Goal: Task Accomplishment & Management: Complete application form

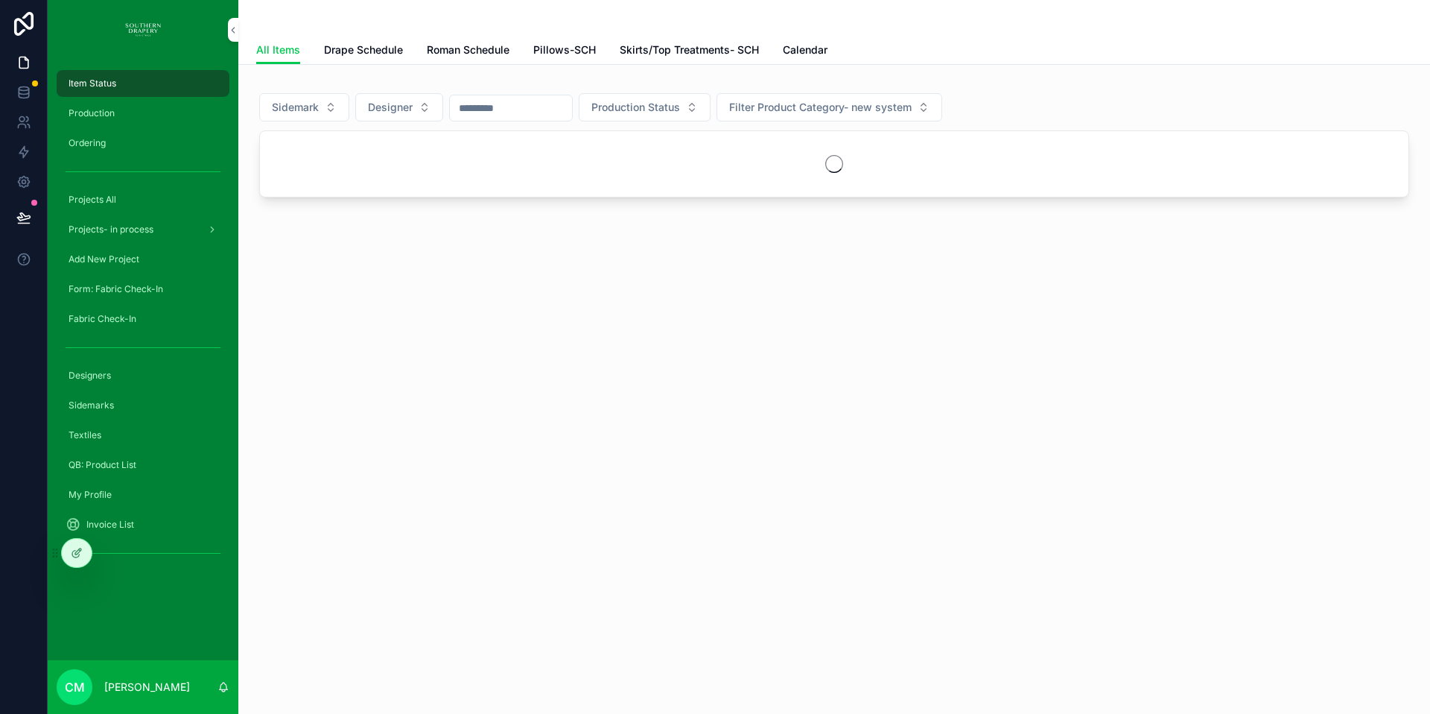
click at [121, 291] on span "Form: Fabric Check-In" at bounding box center [116, 289] width 95 height 12
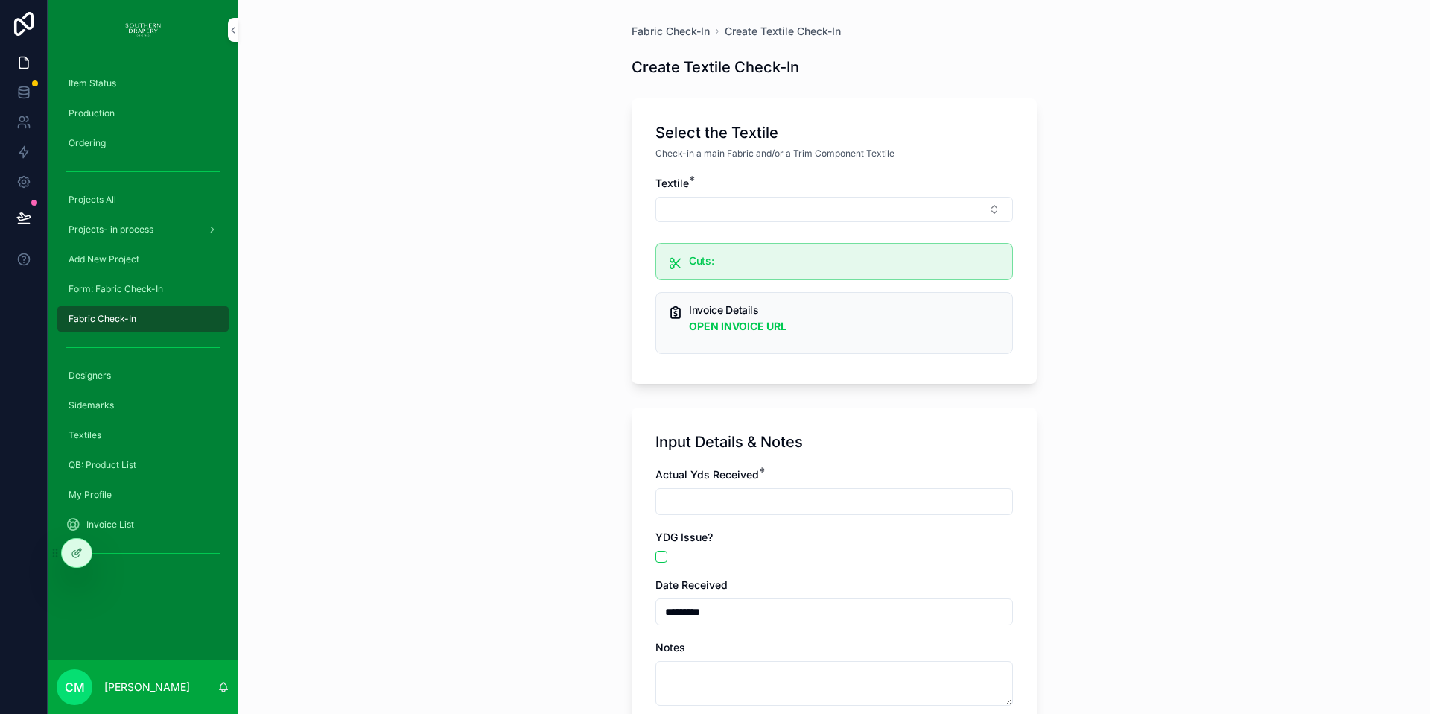
click at [426, 364] on div "Fabric Check-In Create Textile Check-In Create Textile Check-In Select the Text…" at bounding box center [834, 357] width 1192 height 714
click at [92, 112] on span "Production" at bounding box center [92, 113] width 46 height 12
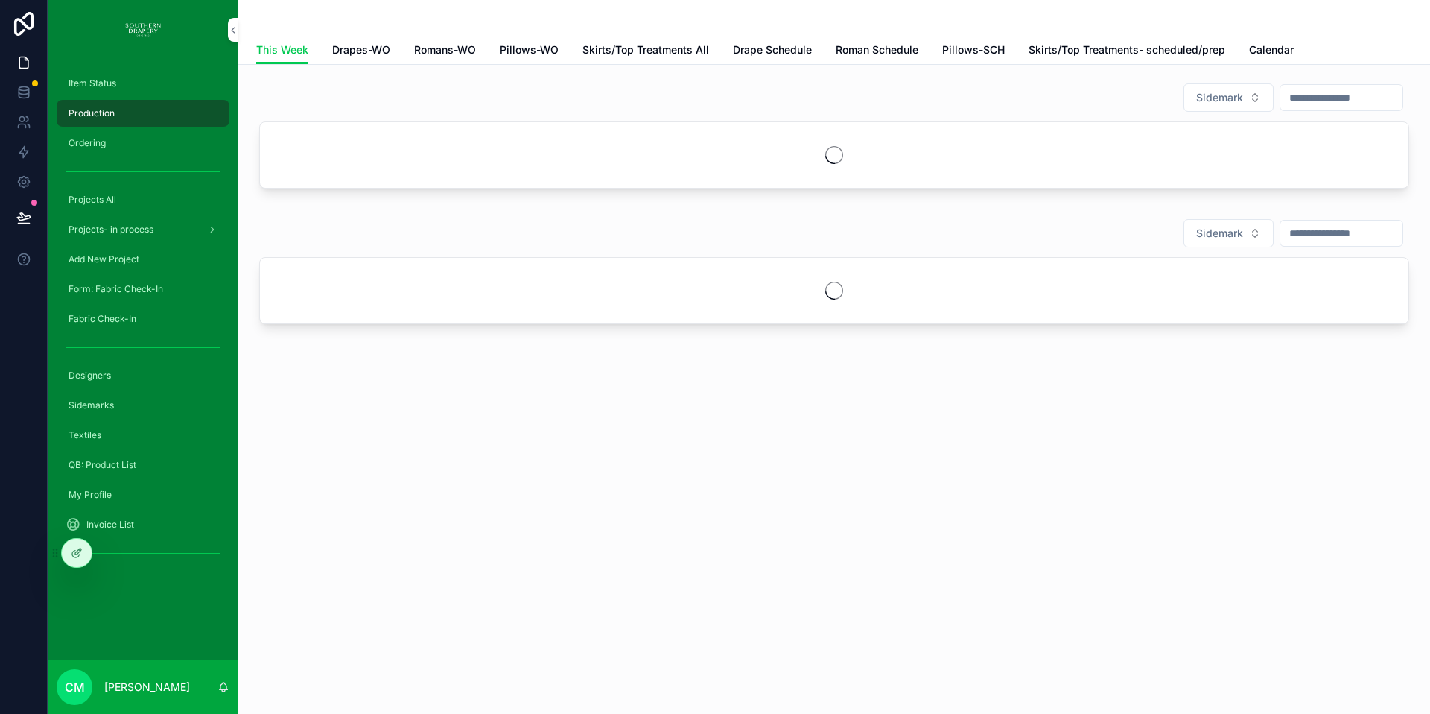
click at [448, 52] on span "Romans-WO" at bounding box center [445, 49] width 62 height 15
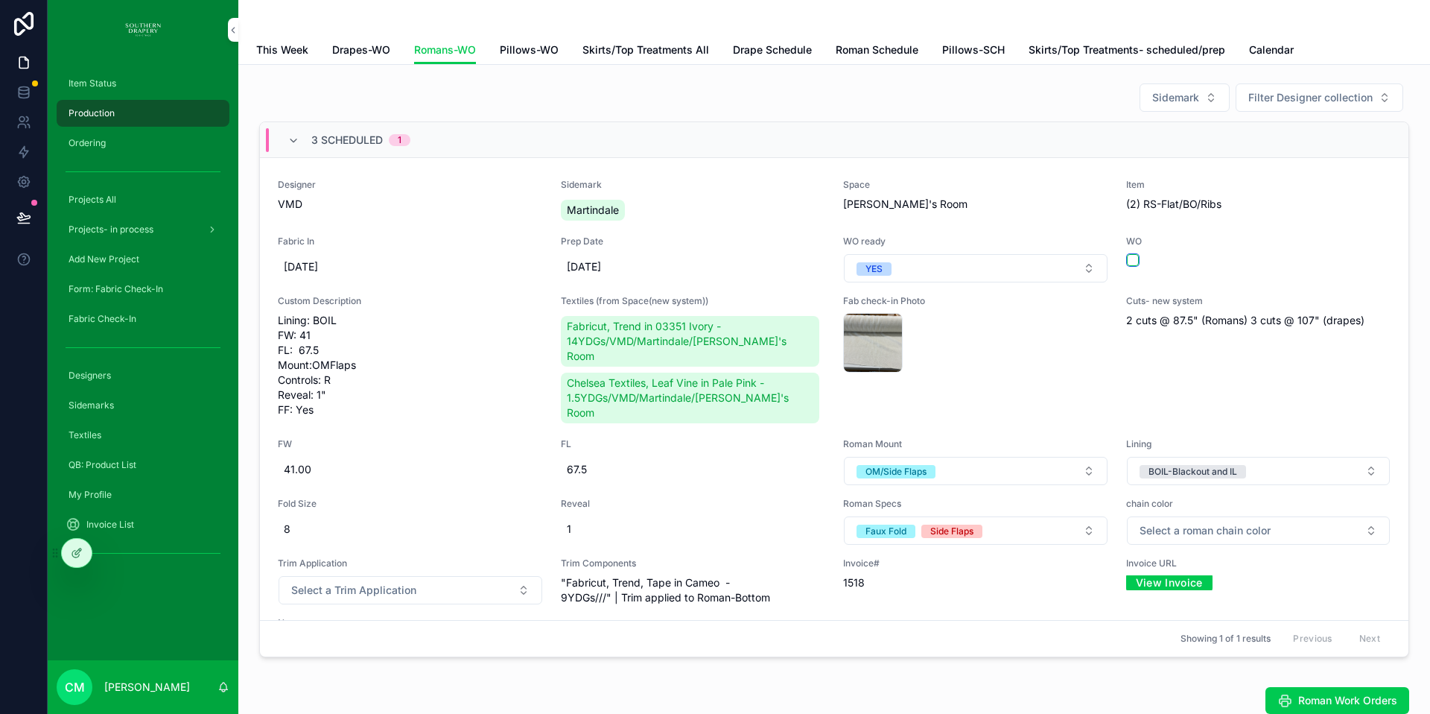
click at [1127, 256] on button "scrollable content" at bounding box center [1133, 260] width 12 height 12
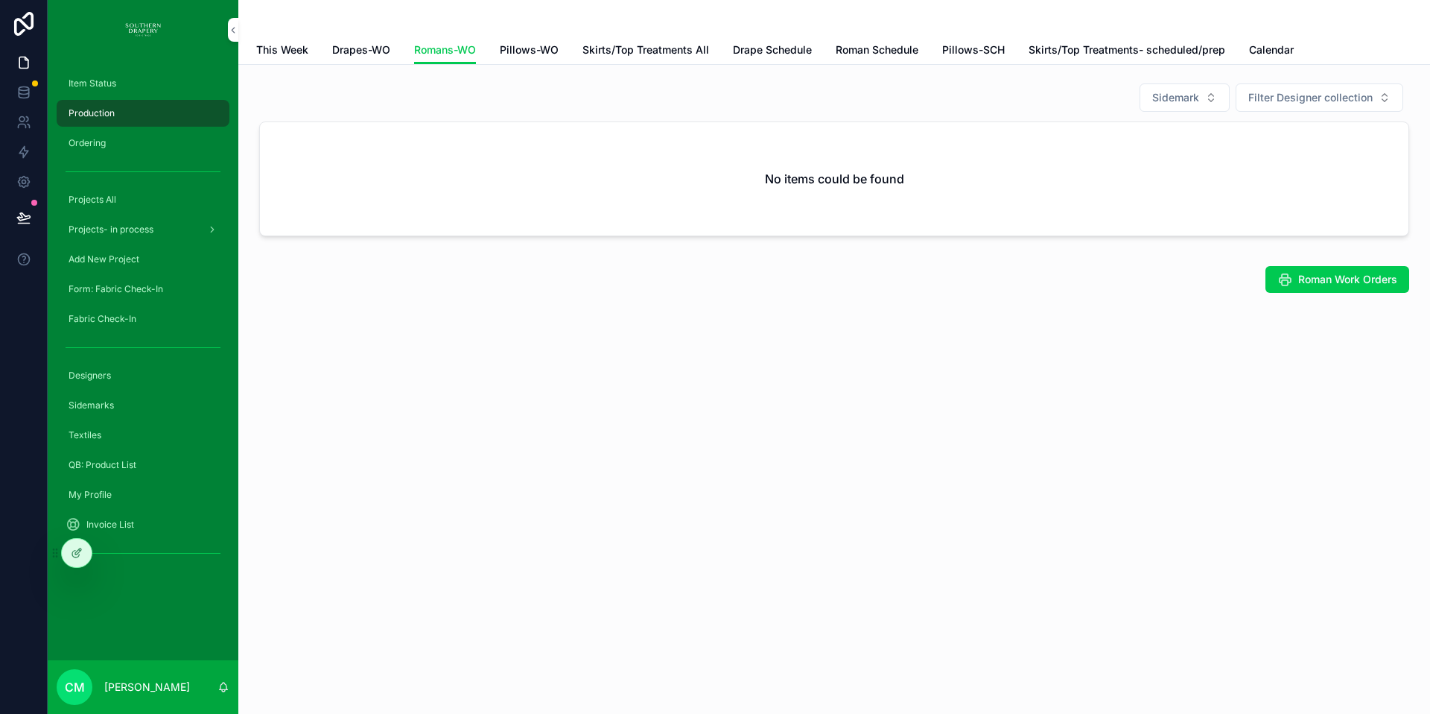
click at [102, 83] on span "Item Status" at bounding box center [93, 83] width 48 height 12
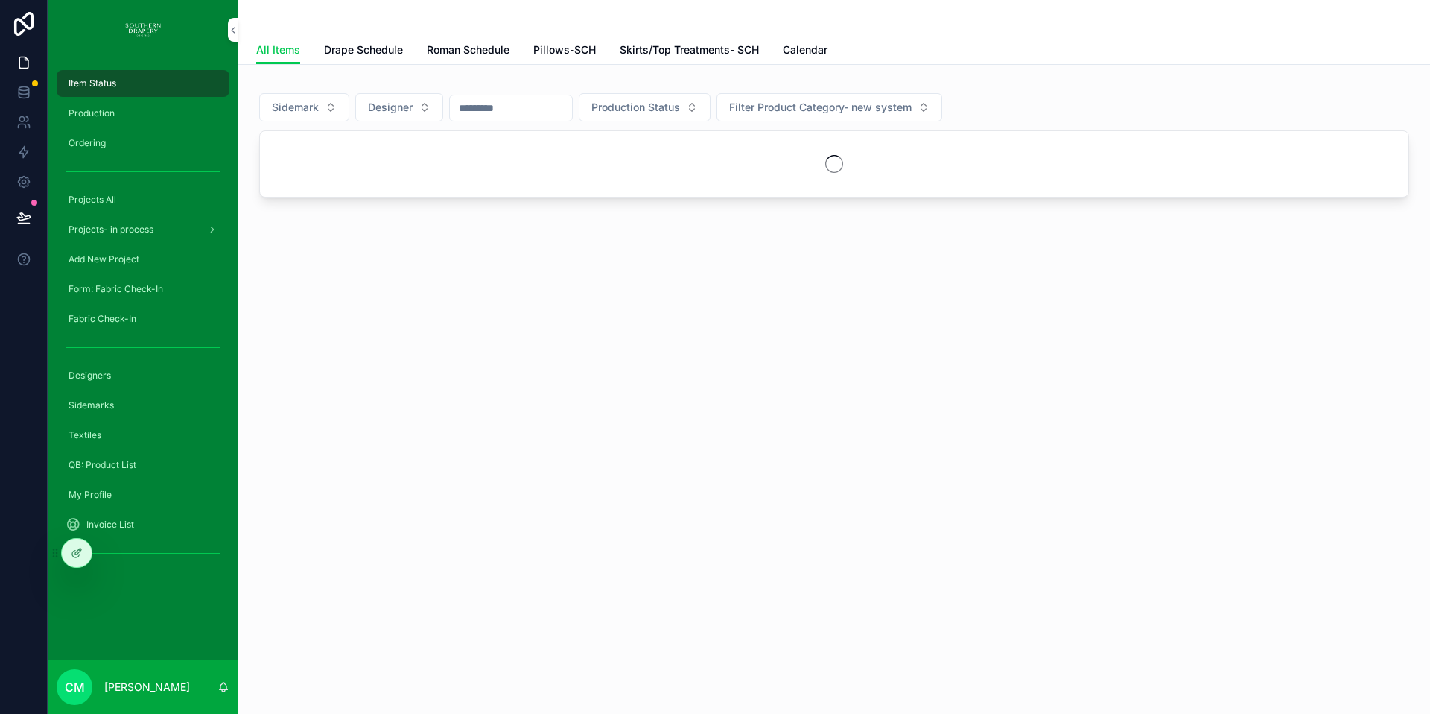
click at [494, 49] on span "Roman Schedule" at bounding box center [468, 49] width 83 height 15
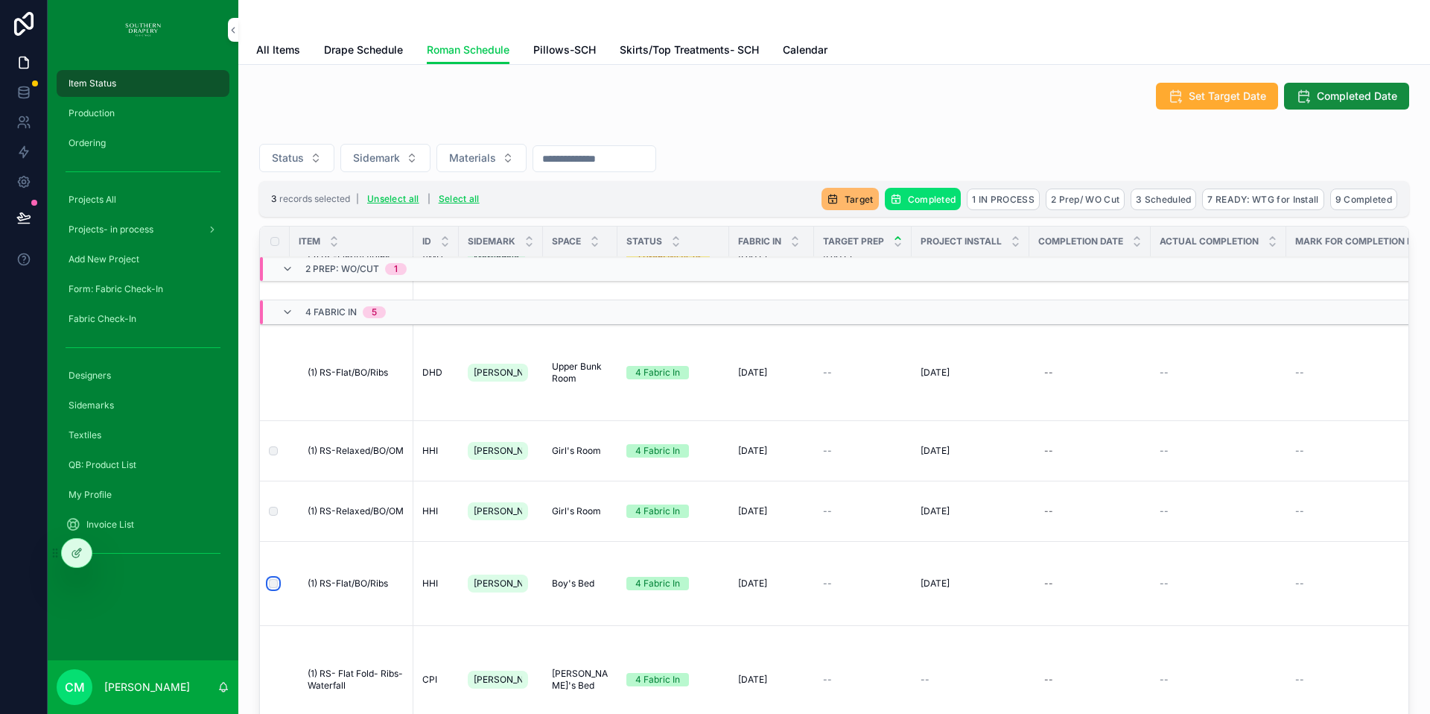
scroll to position [72, 0]
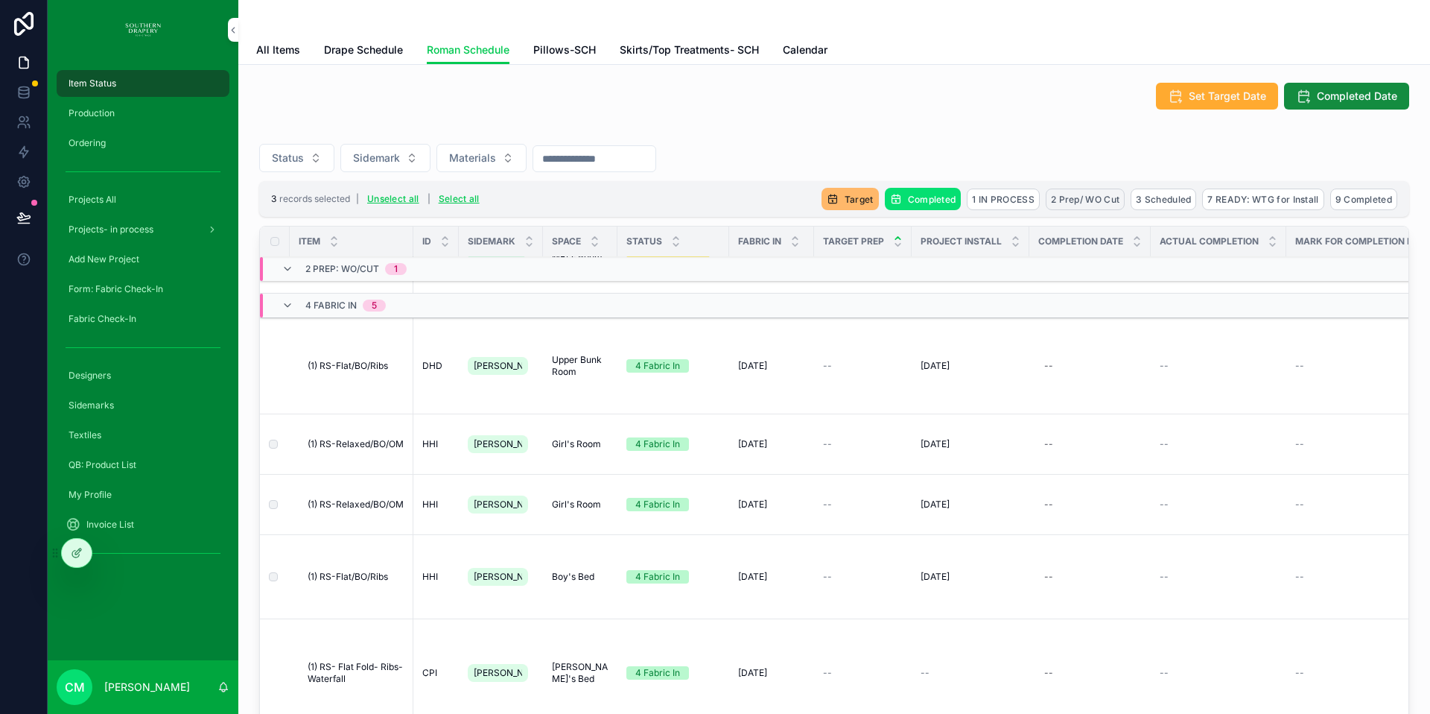
click at [1075, 201] on span "2 Prep/ WO Cut" at bounding box center [1085, 199] width 69 height 11
click at [1146, 171] on icon "scrollable content" at bounding box center [1145, 170] width 7 height 5
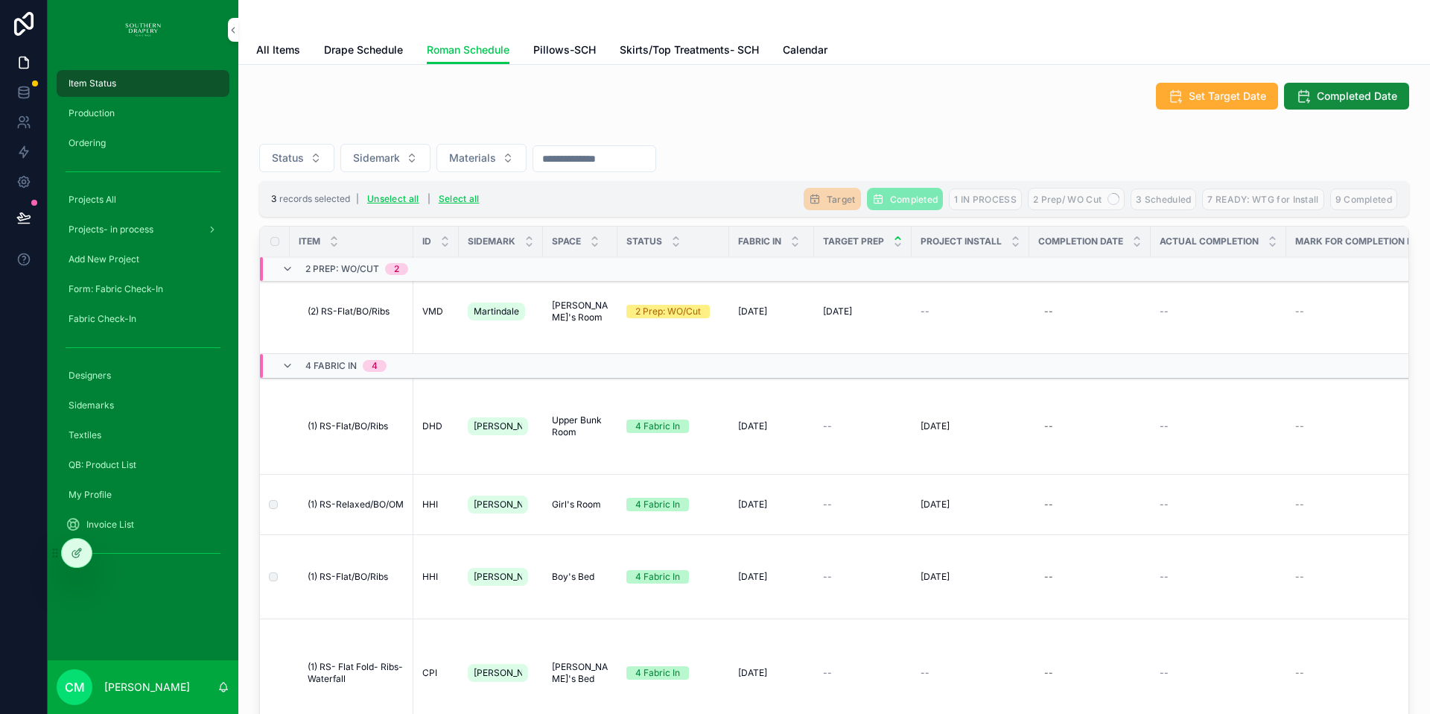
scroll to position [48, 0]
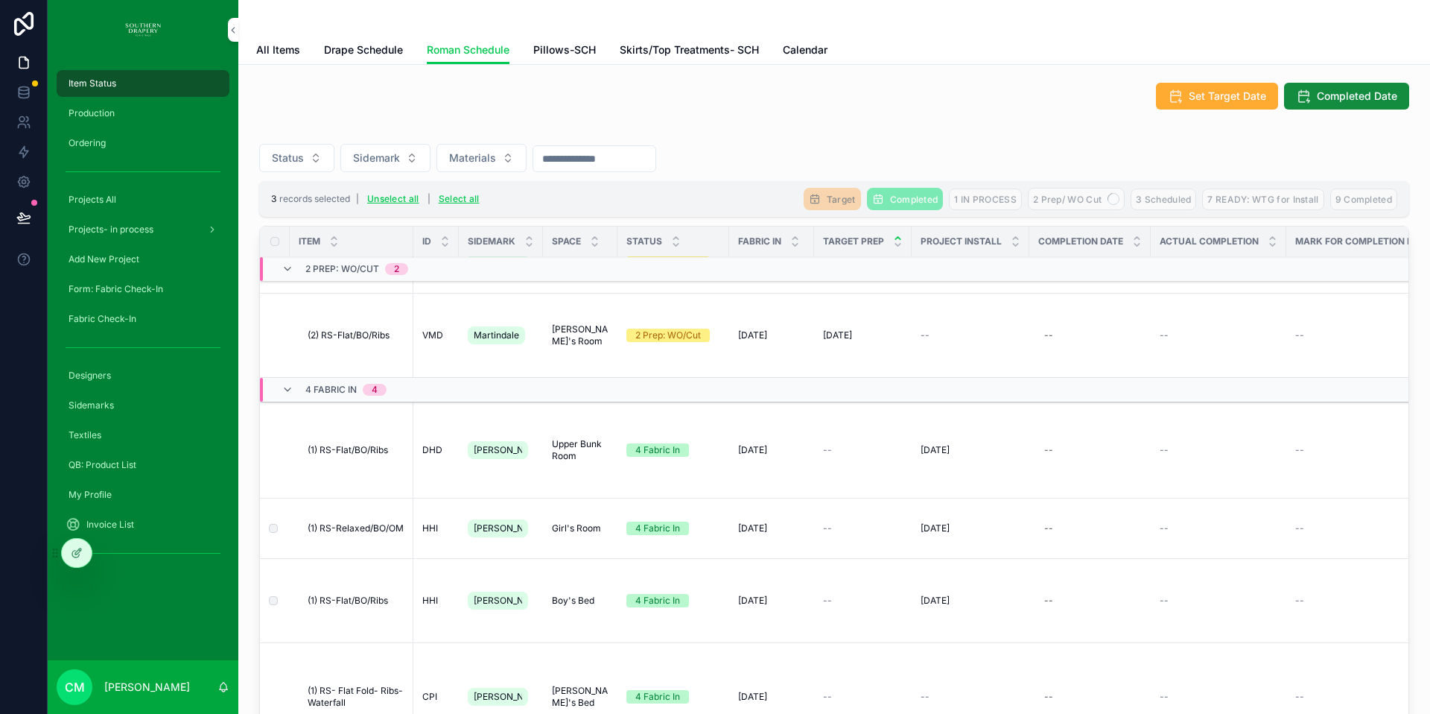
click at [109, 116] on span "Production" at bounding box center [92, 113] width 46 height 12
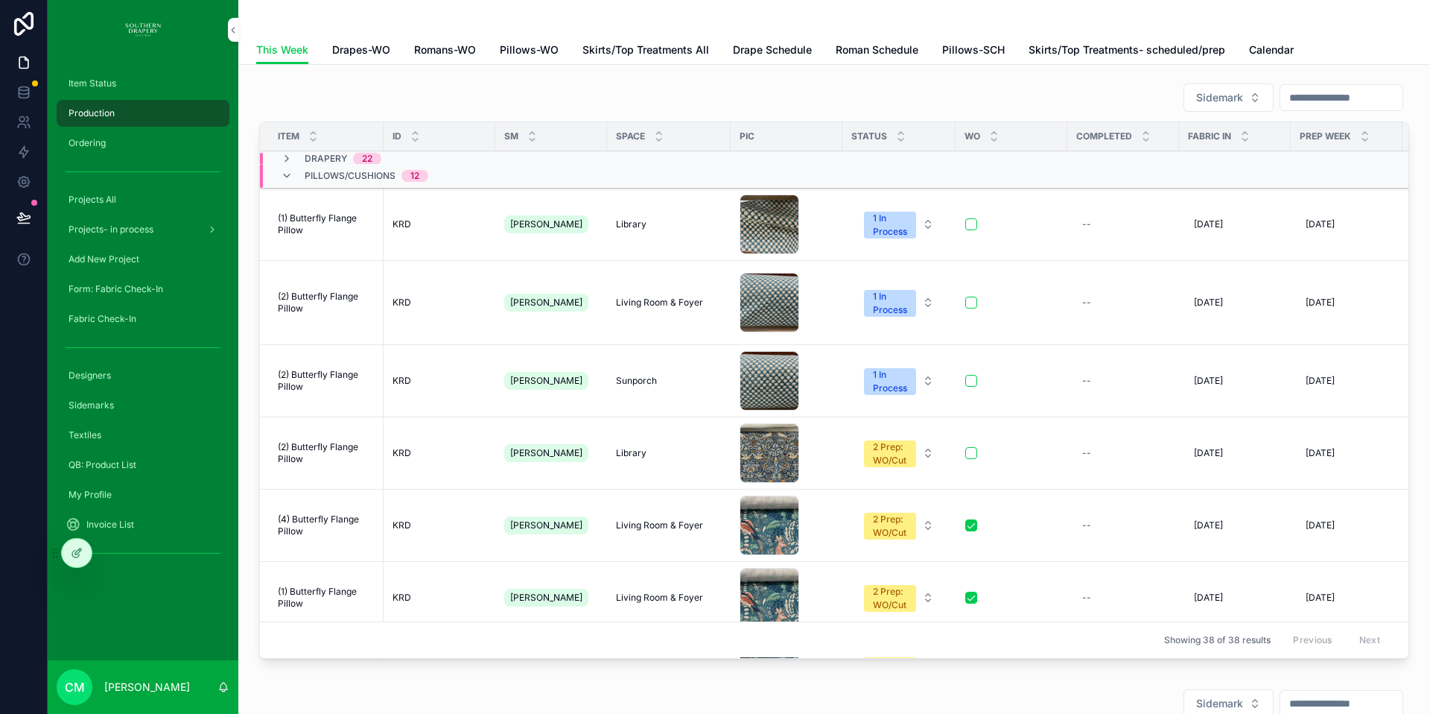
click at [445, 49] on span "Romans-WO" at bounding box center [445, 49] width 62 height 15
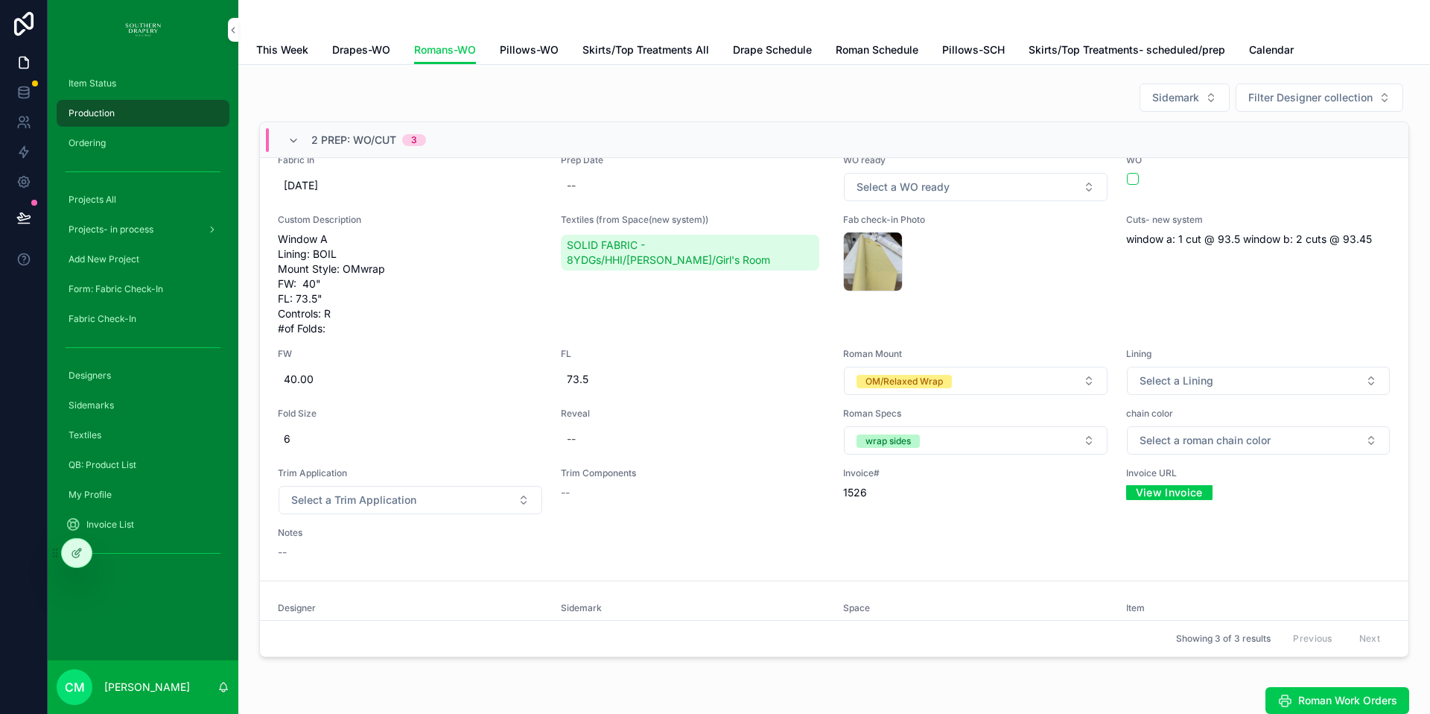
scroll to position [84, 0]
click at [1231, 377] on button "Select a Lining" at bounding box center [1259, 377] width 264 height 28
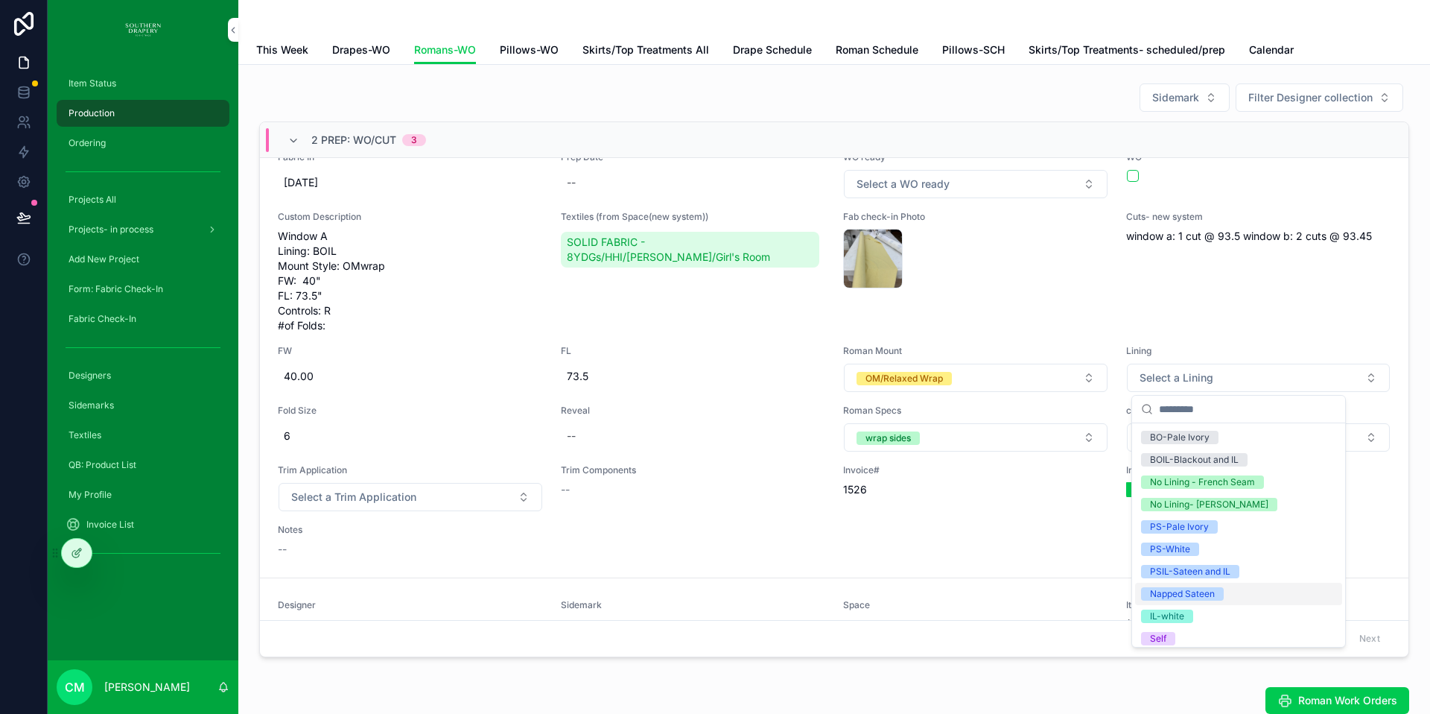
click at [1170, 597] on div "Napped Sateen" at bounding box center [1182, 593] width 65 height 13
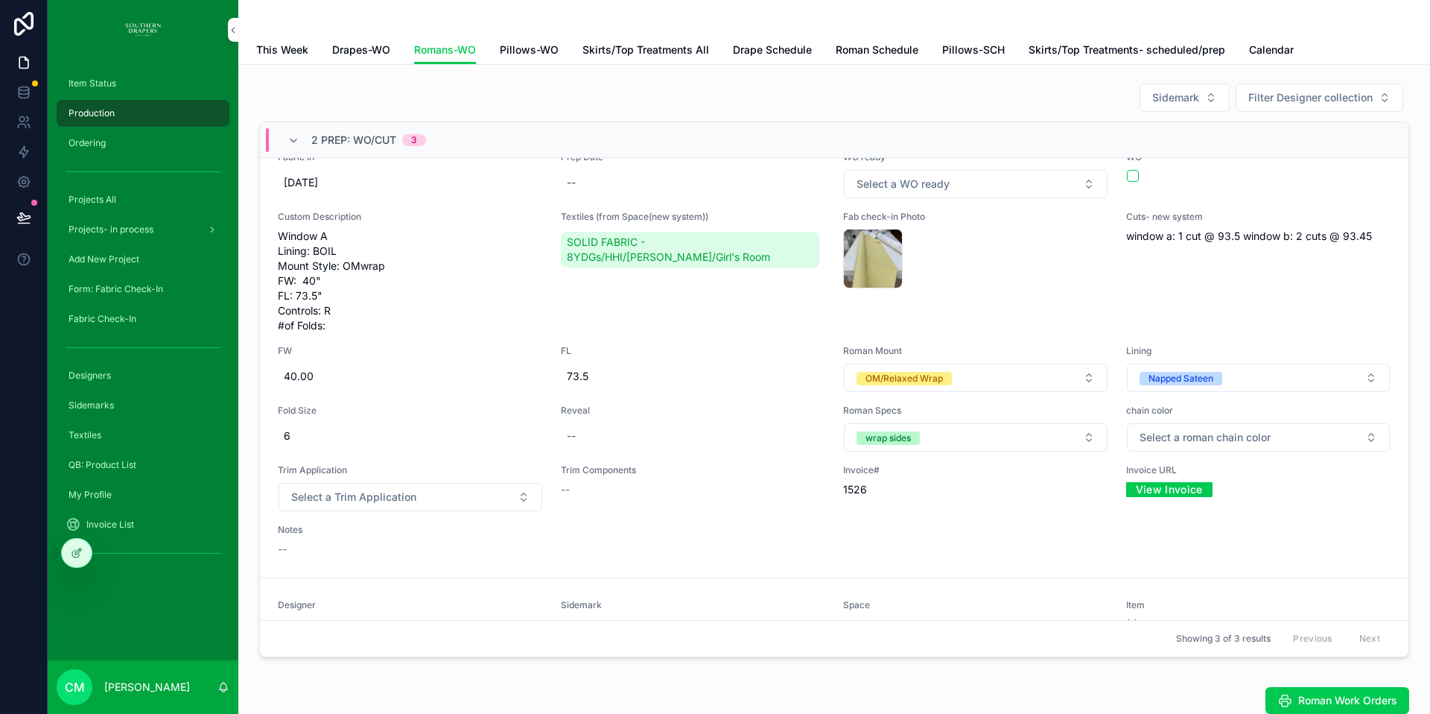
click at [1229, 381] on button "Napped Sateen" at bounding box center [1259, 377] width 264 height 28
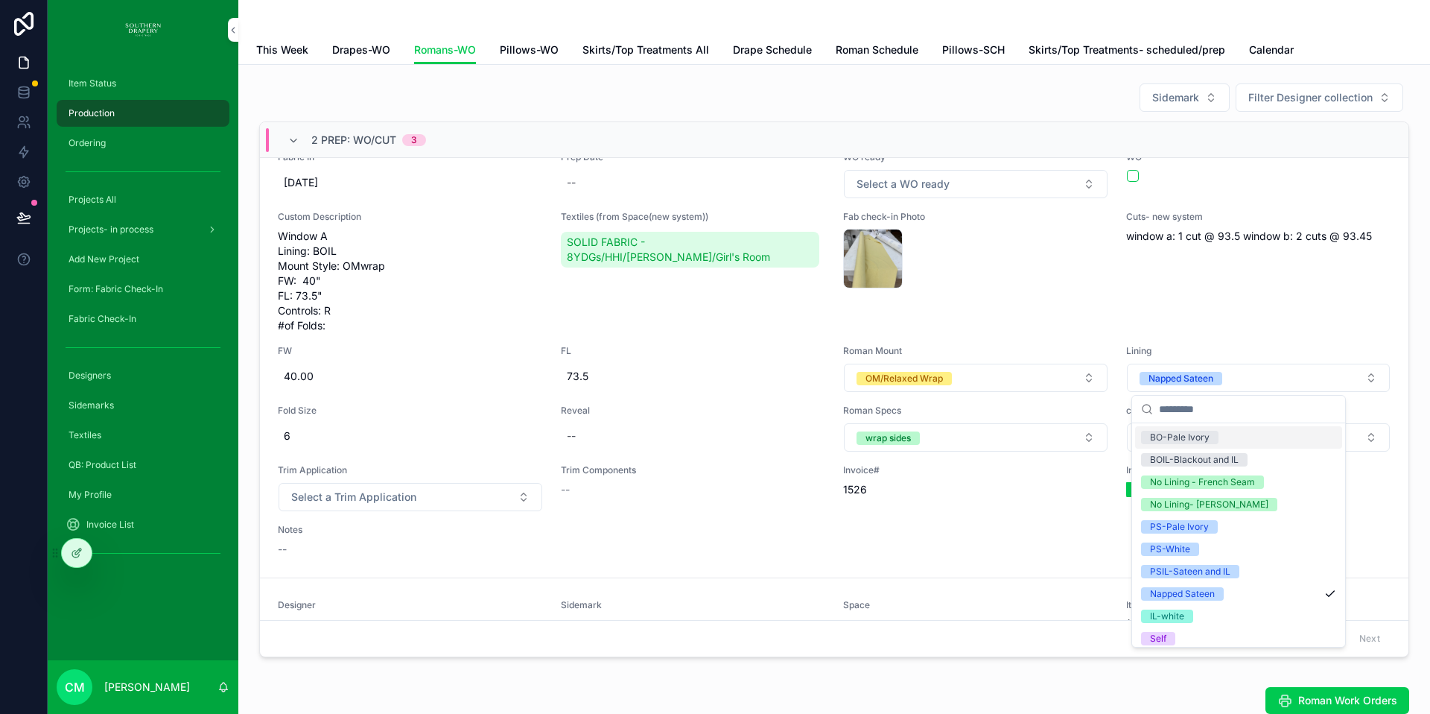
click at [1192, 439] on div "BO-Pale Ivory" at bounding box center [1180, 437] width 60 height 13
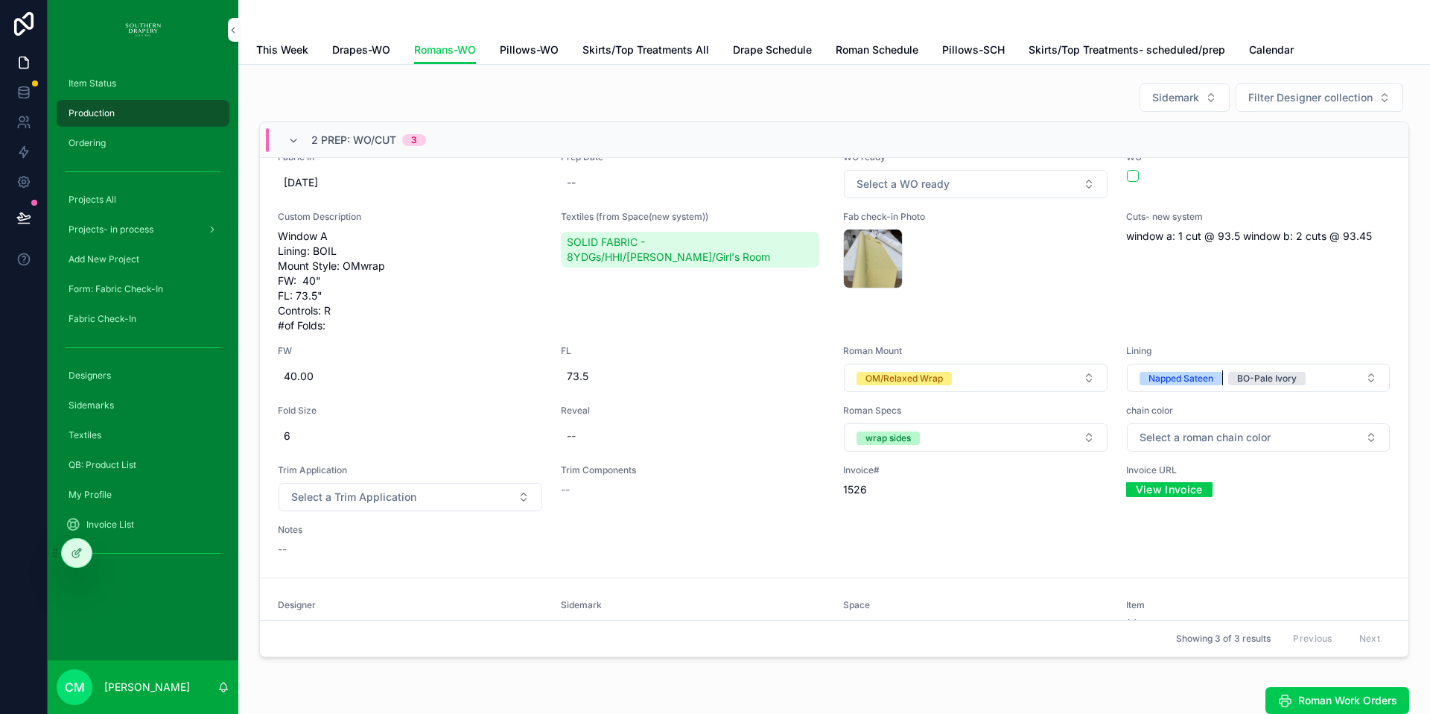
click at [1184, 384] on div "Napped Sateen" at bounding box center [1181, 378] width 65 height 13
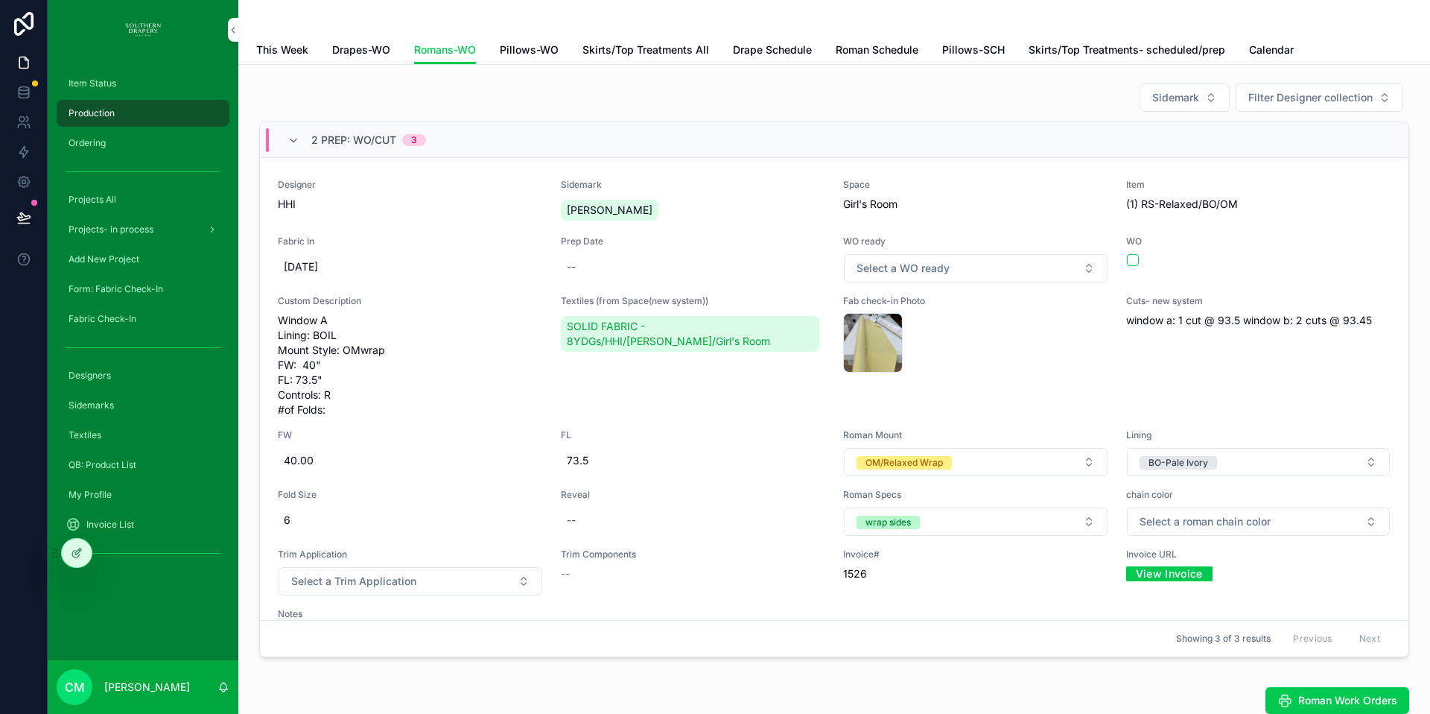
scroll to position [1, 0]
drag, startPoint x: 1003, startPoint y: 274, endPoint x: 973, endPoint y: 282, distance: 31.6
click at [1003, 274] on button "Select a WO ready" at bounding box center [976, 267] width 264 height 28
click at [895, 329] on span "YES" at bounding box center [881, 326] width 35 height 13
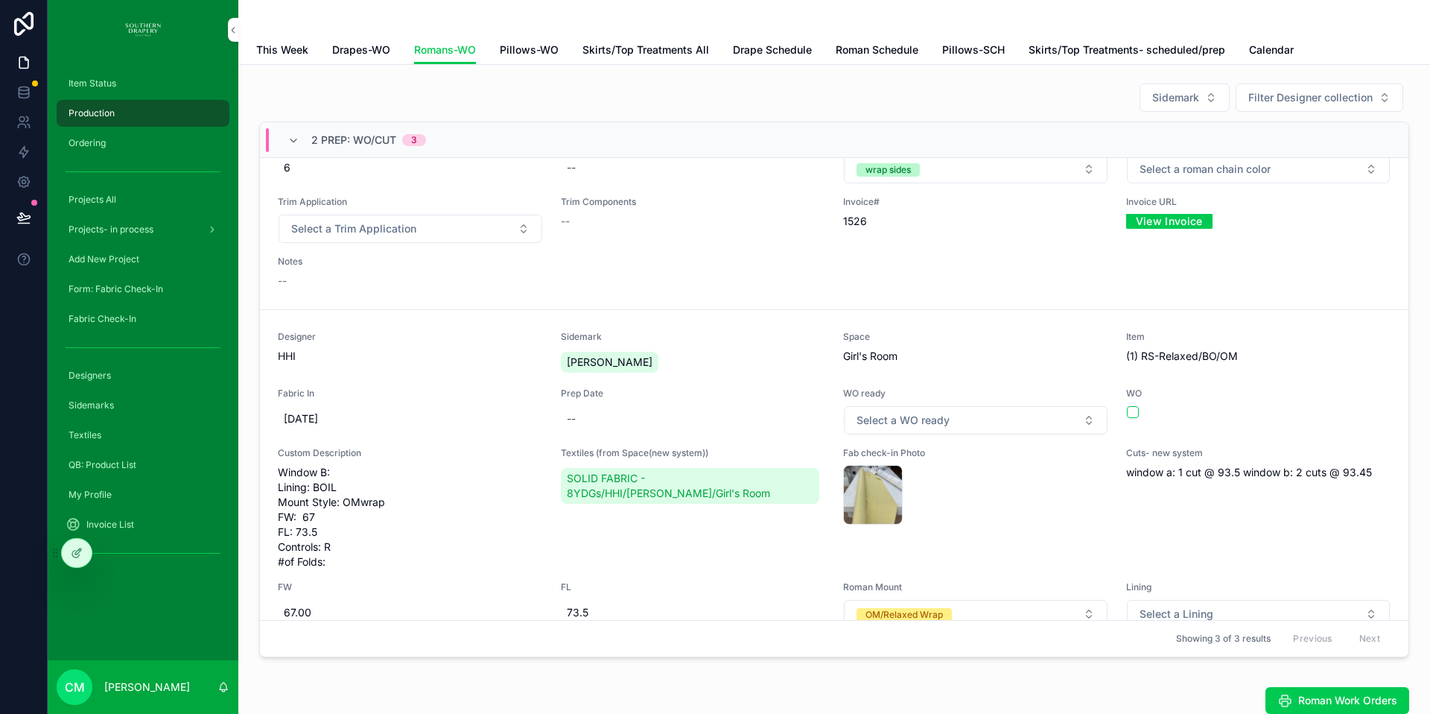
scroll to position [355, 0]
click at [1012, 418] on button "Select a WO ready" at bounding box center [976, 417] width 264 height 28
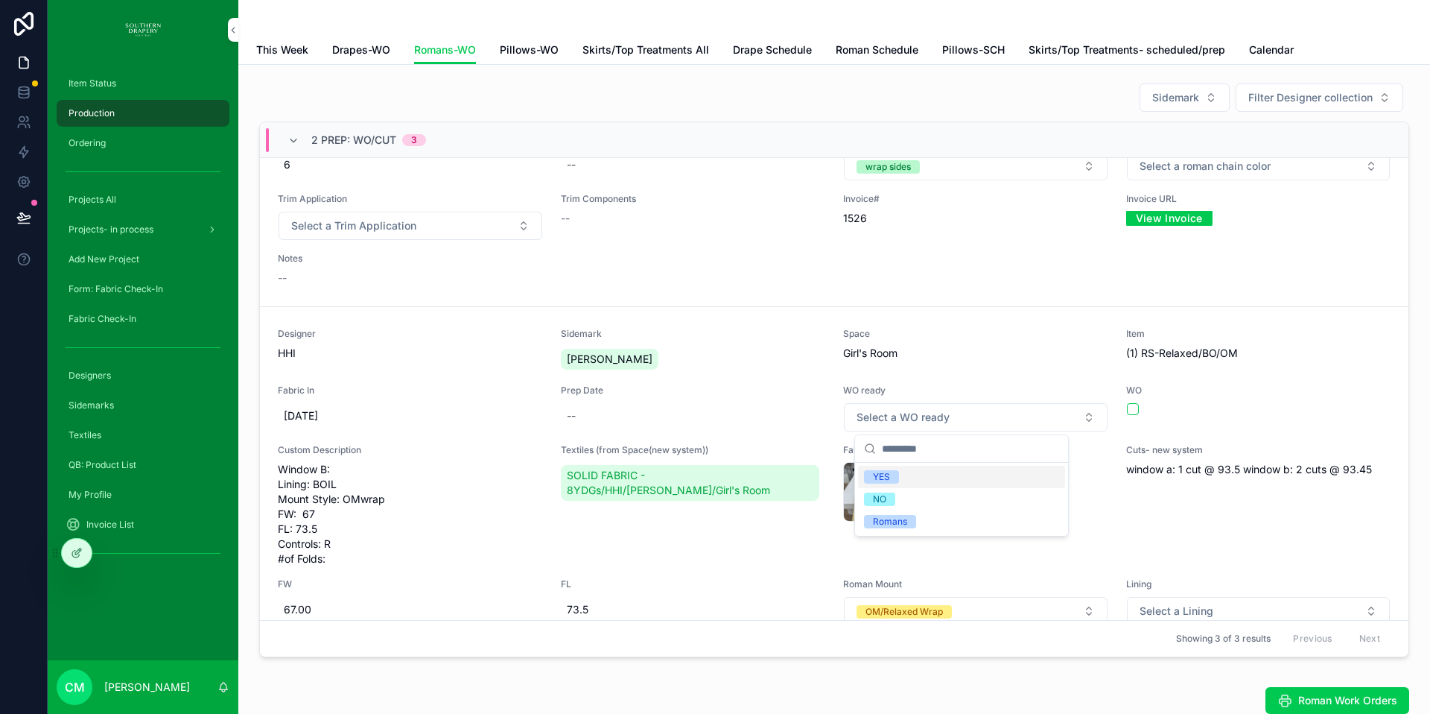
click at [927, 476] on div "YES" at bounding box center [961, 477] width 207 height 22
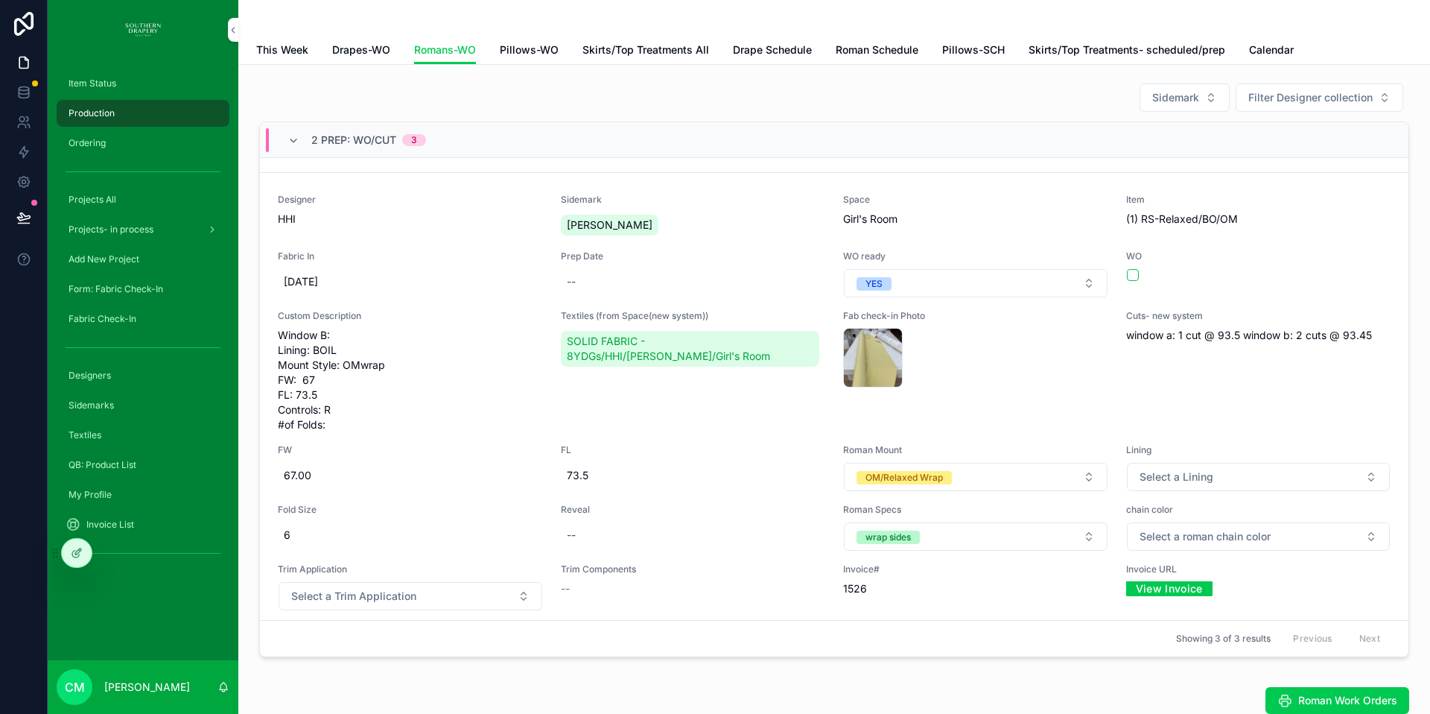
scroll to position [490, 0]
click at [1242, 481] on button "Select a Lining" at bounding box center [1259, 476] width 264 height 28
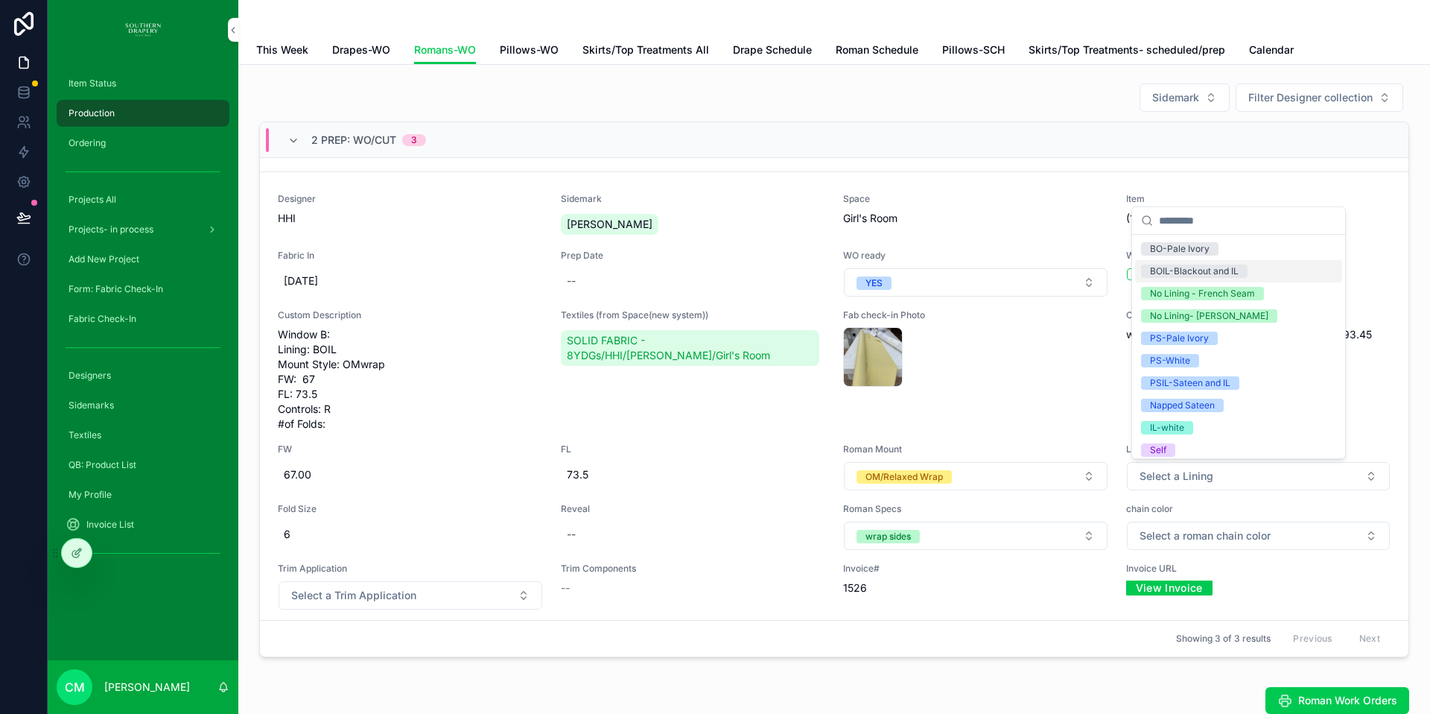
click at [1219, 268] on div "BOIL-Blackout and IL" at bounding box center [1194, 270] width 89 height 13
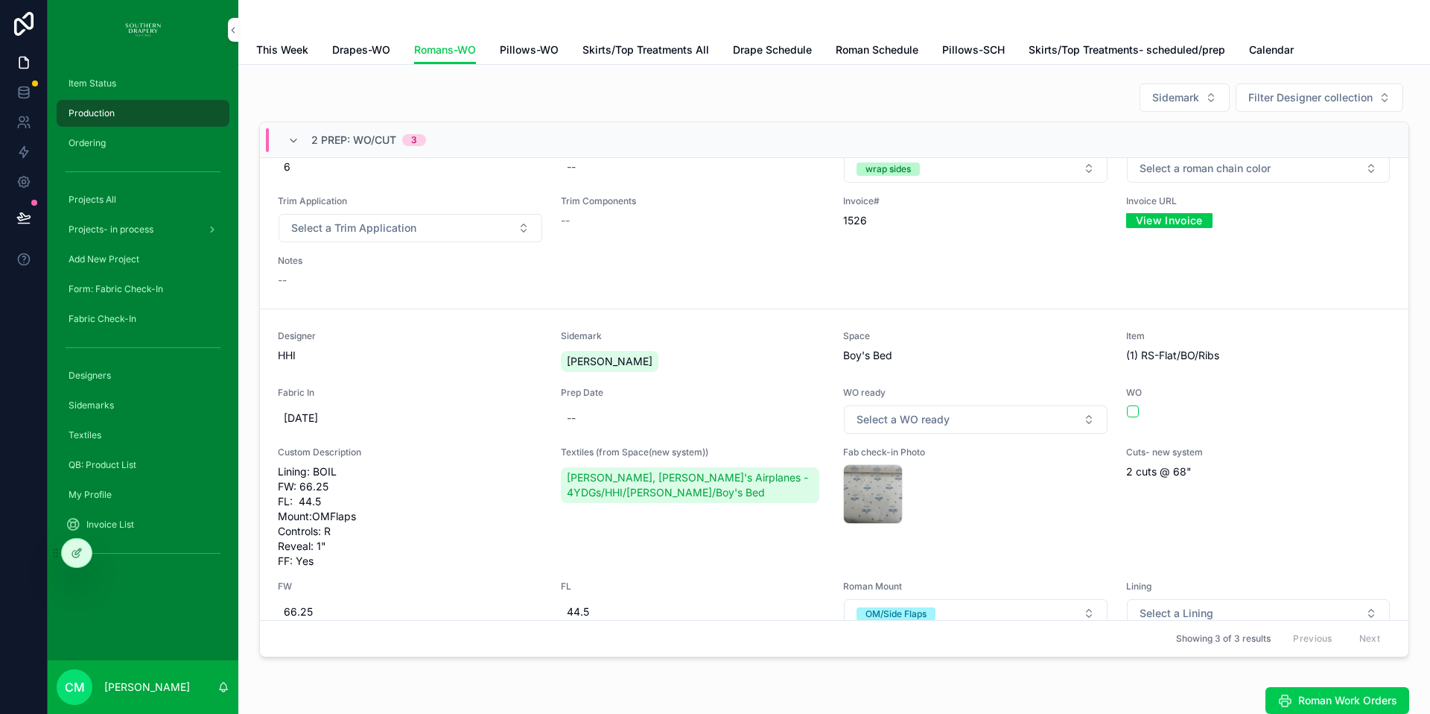
scroll to position [863, 0]
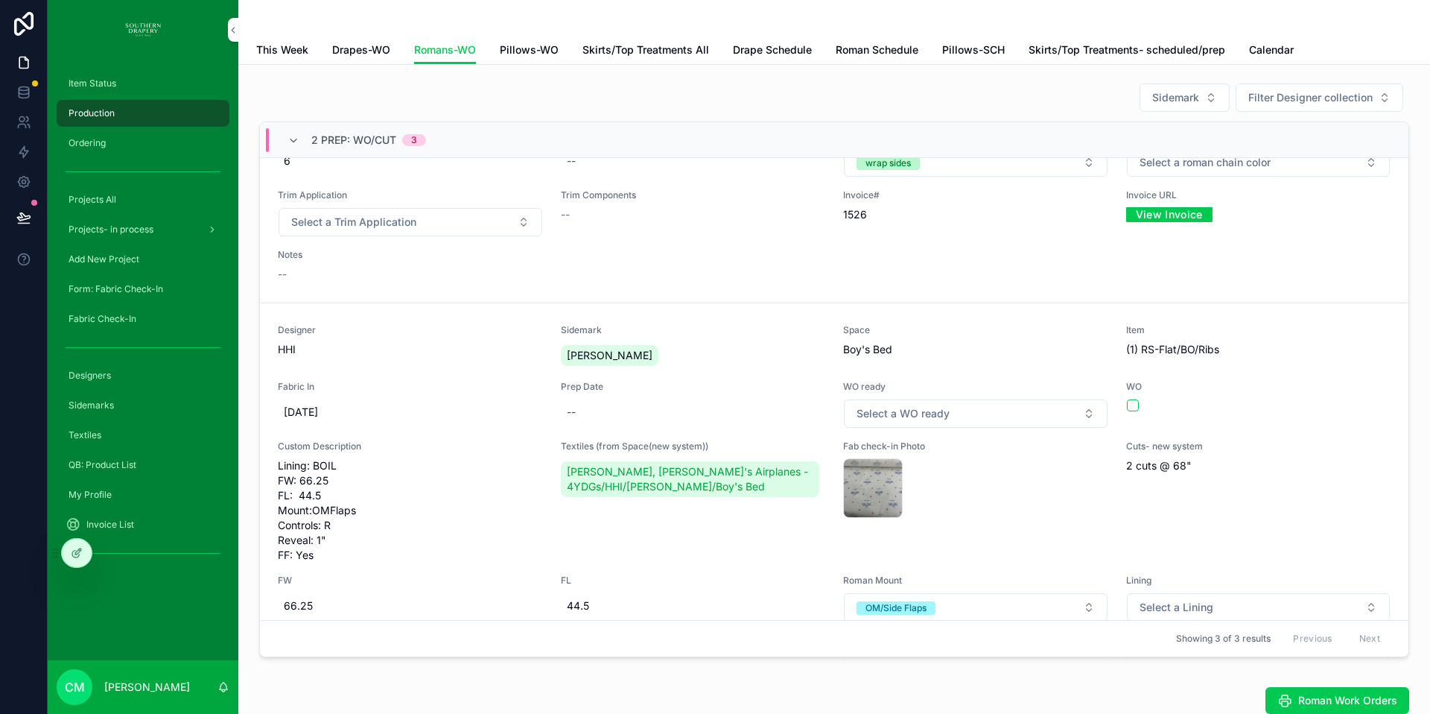
click at [981, 410] on button "Select a WO ready" at bounding box center [976, 413] width 264 height 28
click at [997, 472] on div "YES" at bounding box center [961, 473] width 207 height 22
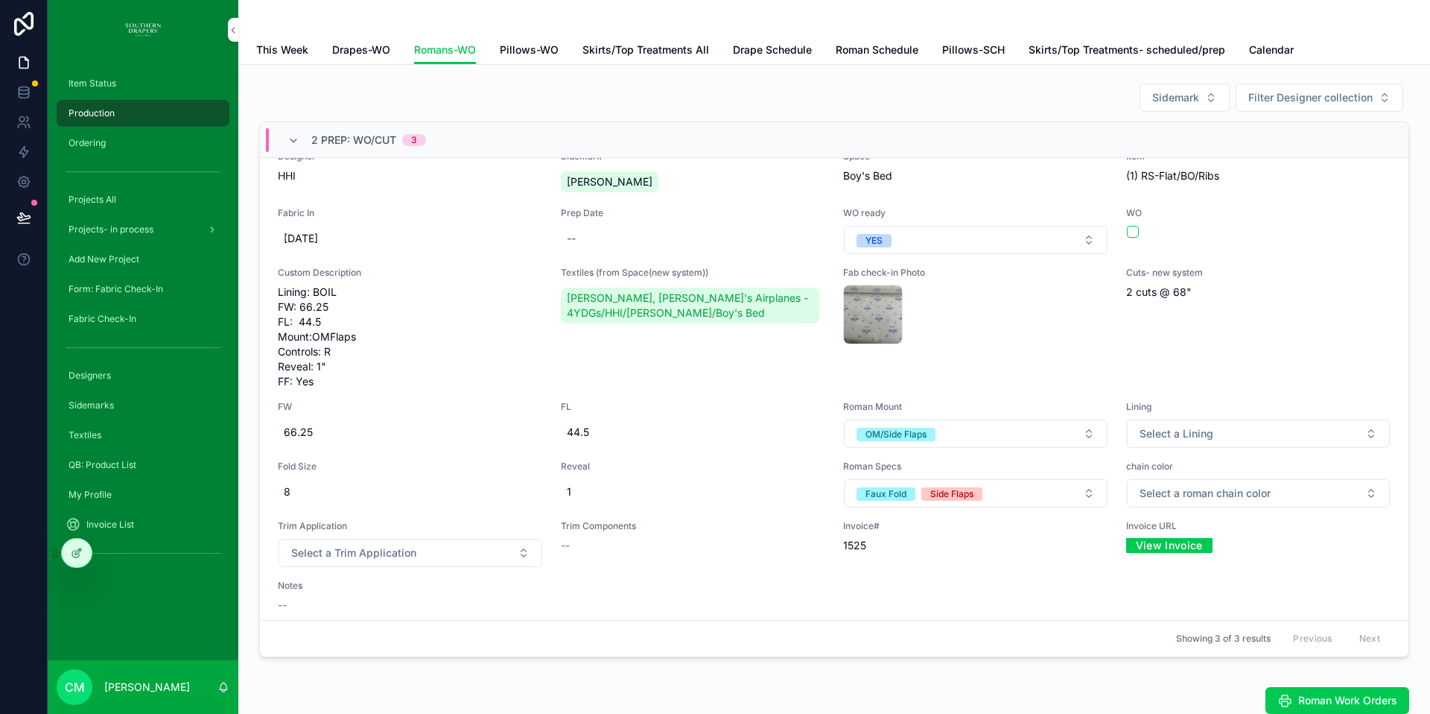
scroll to position [1050, 0]
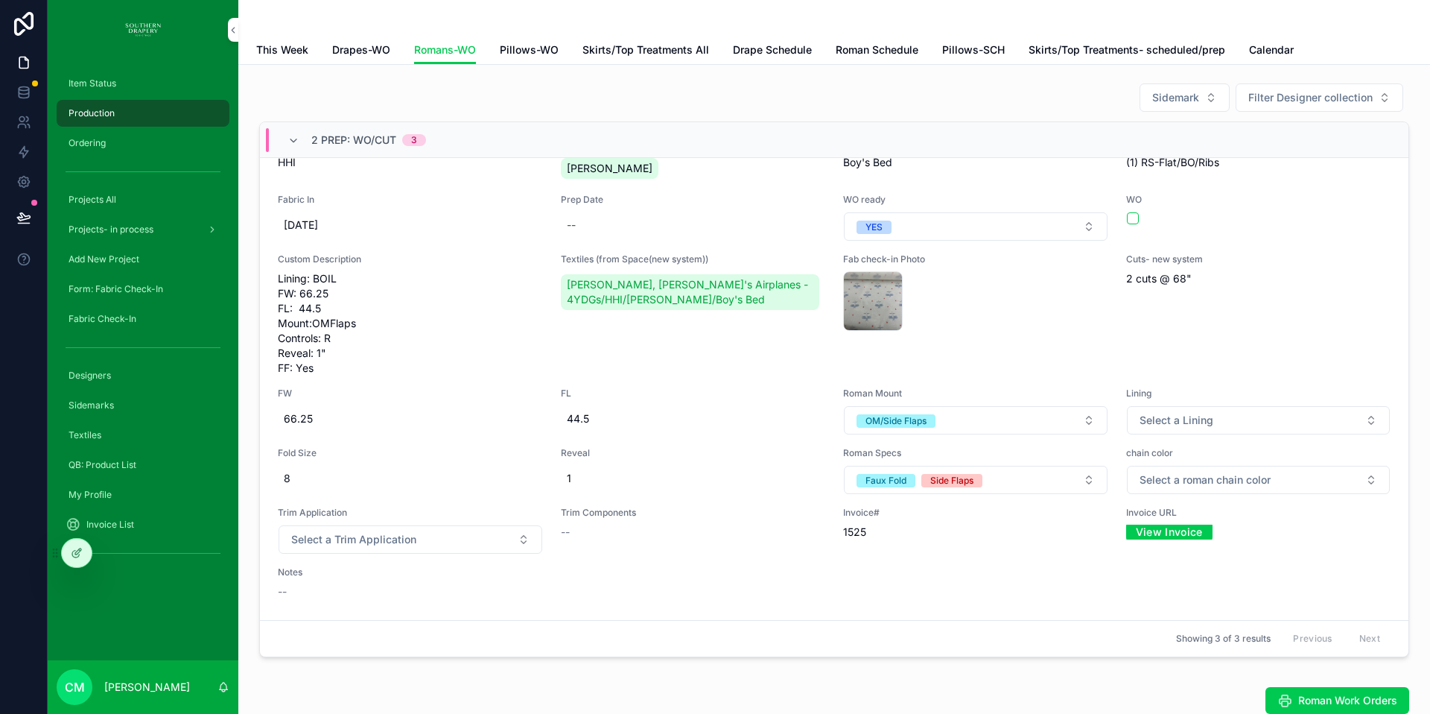
click at [1178, 422] on span "Select a Lining" at bounding box center [1177, 420] width 74 height 15
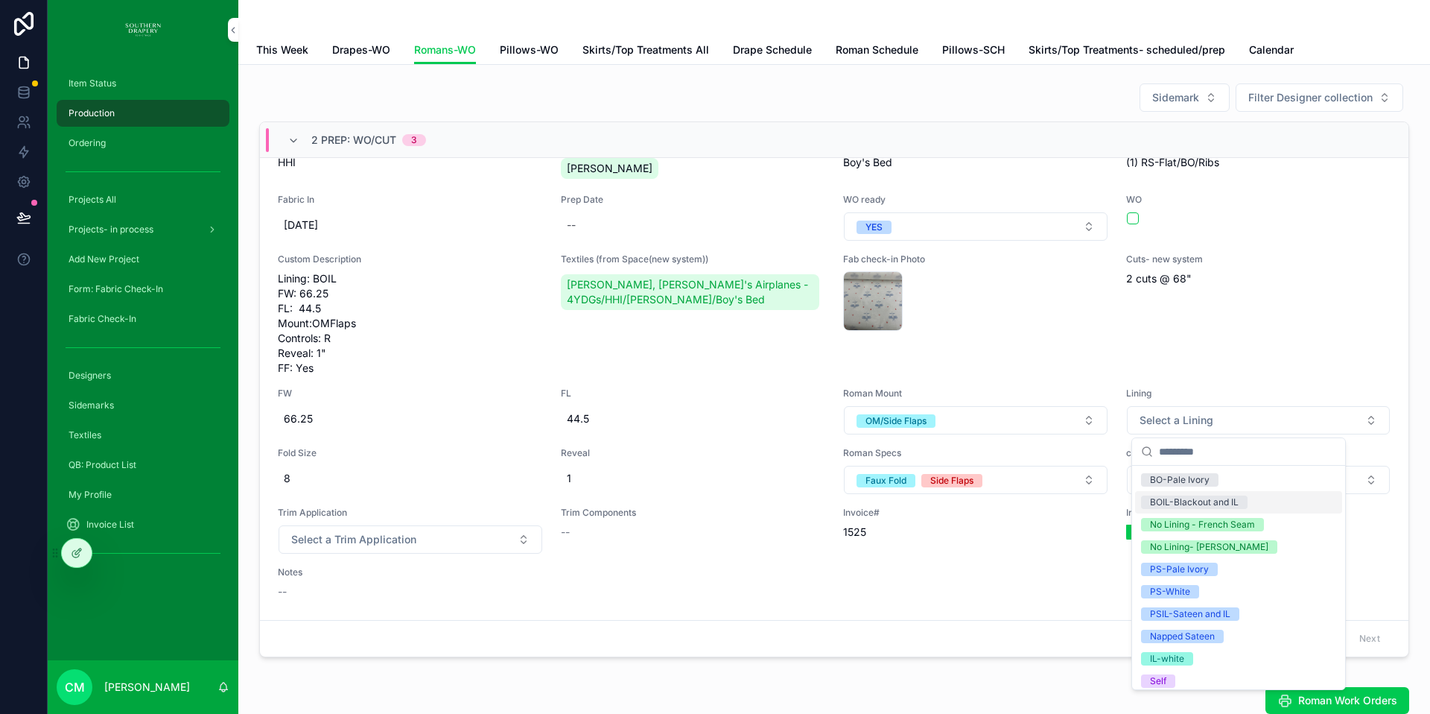
click at [1206, 503] on div "BOIL-Blackout and IL" at bounding box center [1194, 501] width 89 height 13
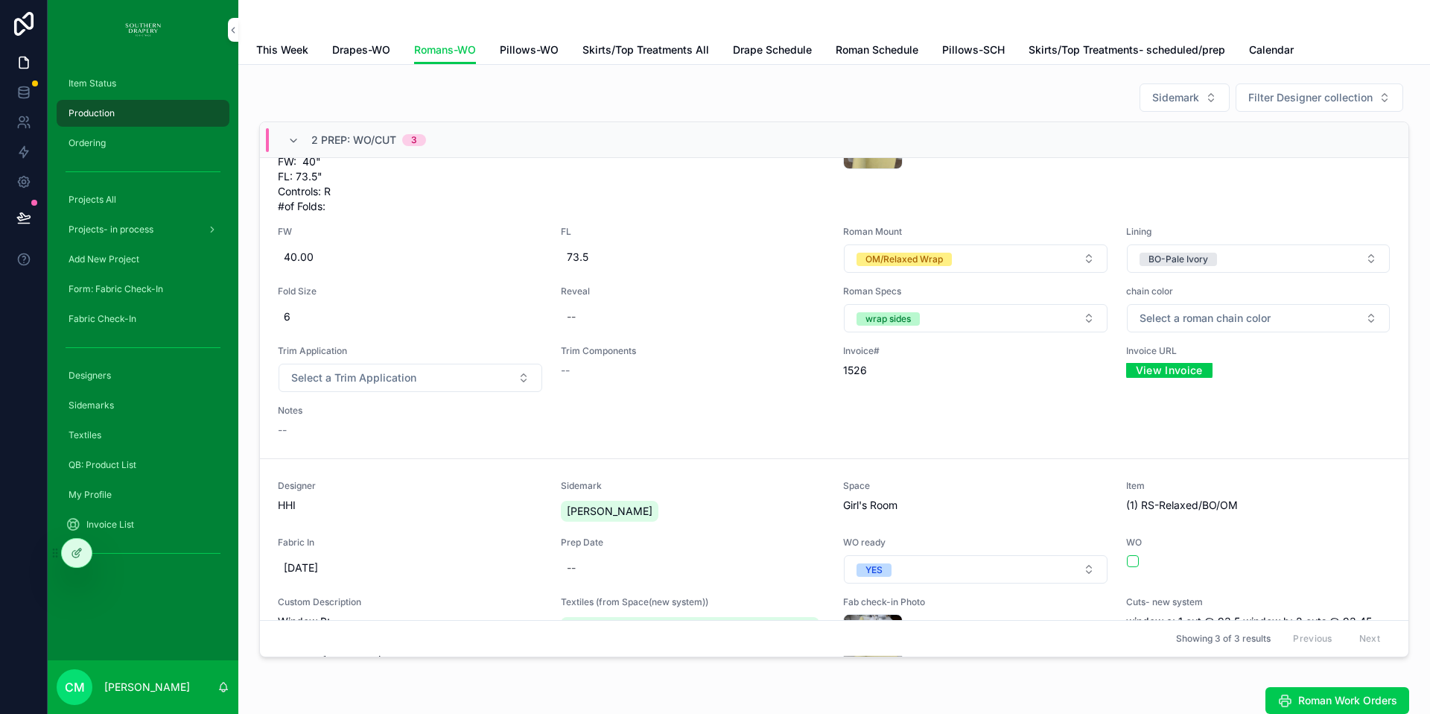
scroll to position [221, 0]
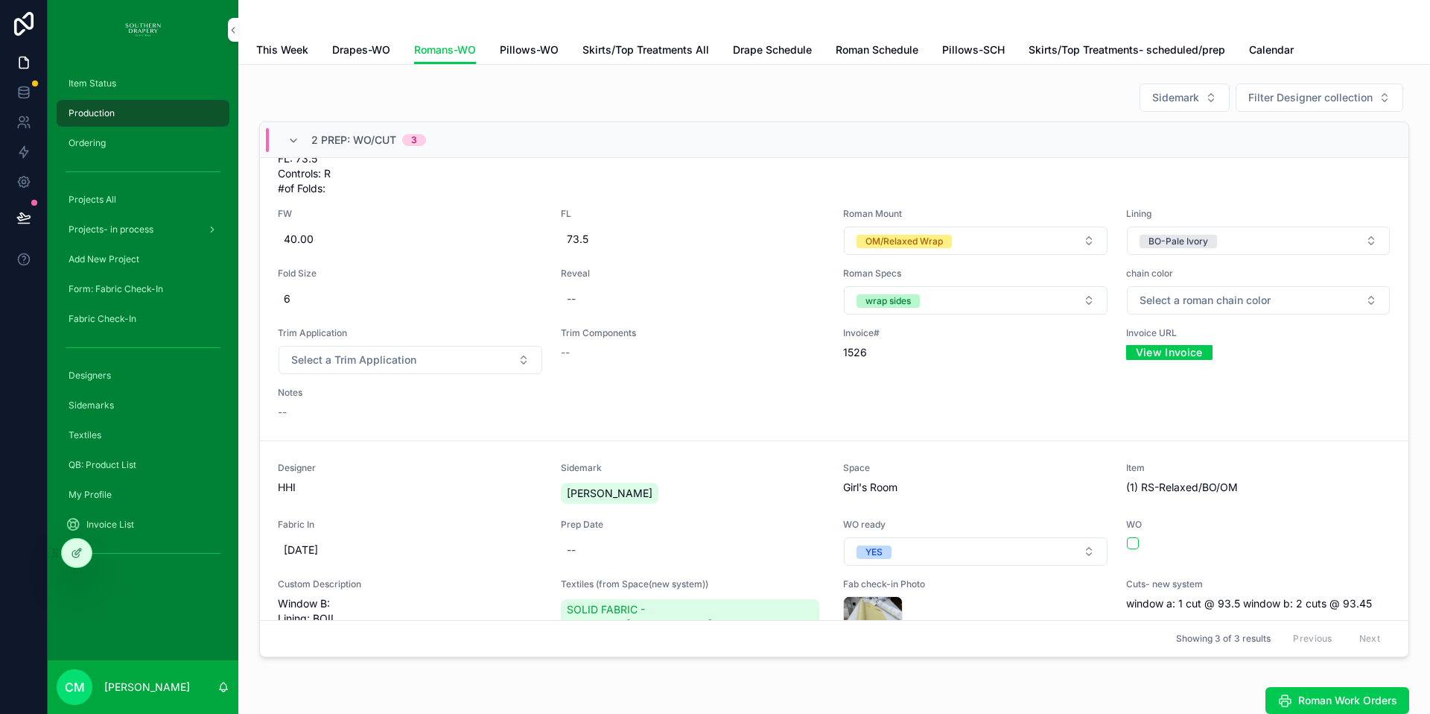
click at [1307, 305] on button "Select a roman chain color" at bounding box center [1259, 300] width 264 height 28
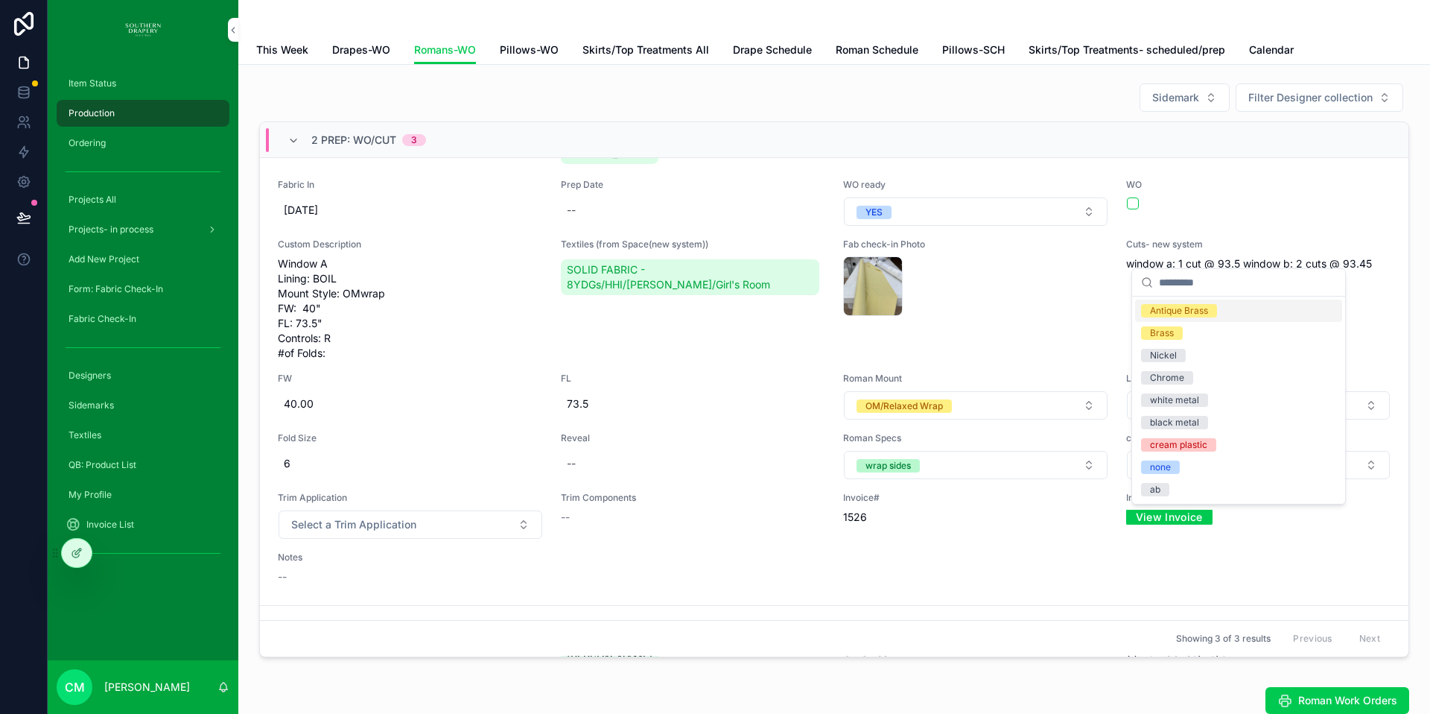
scroll to position [0, 0]
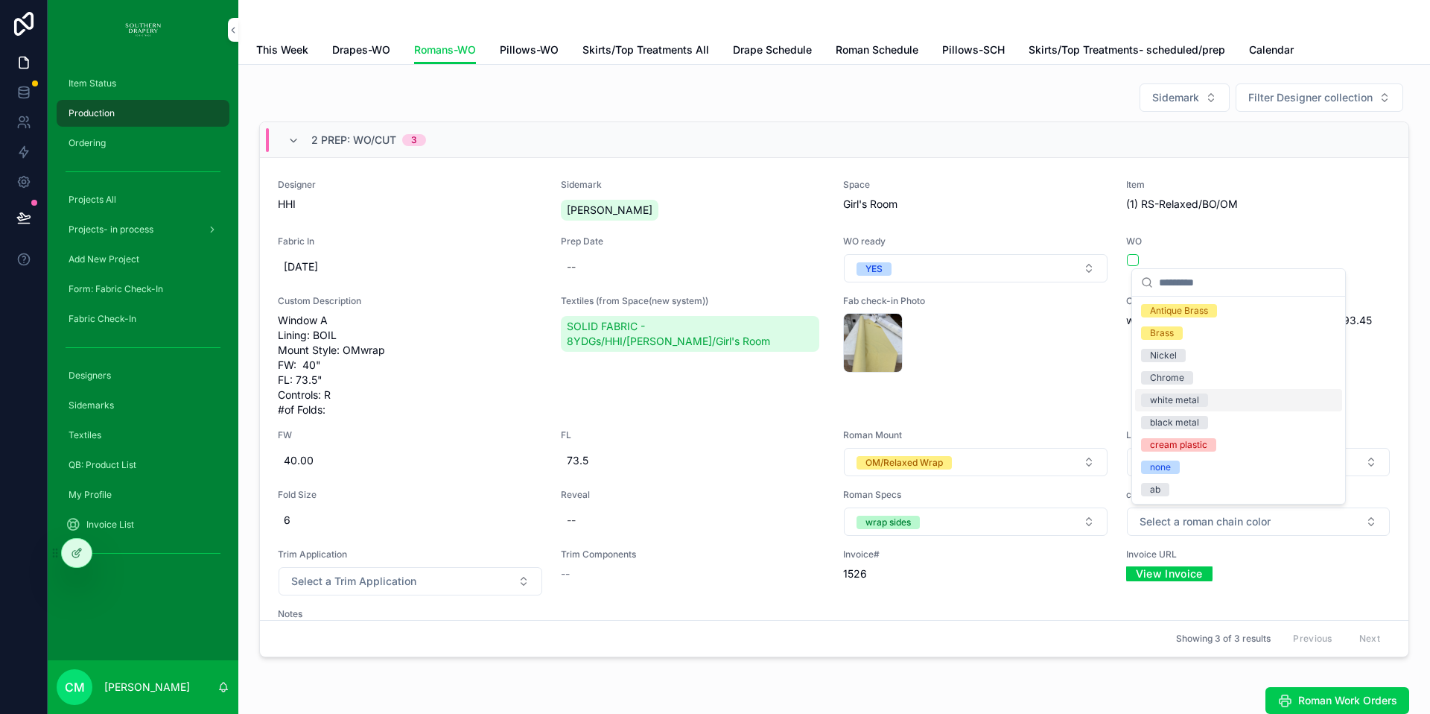
click at [1175, 401] on div "white metal" at bounding box center [1174, 399] width 49 height 13
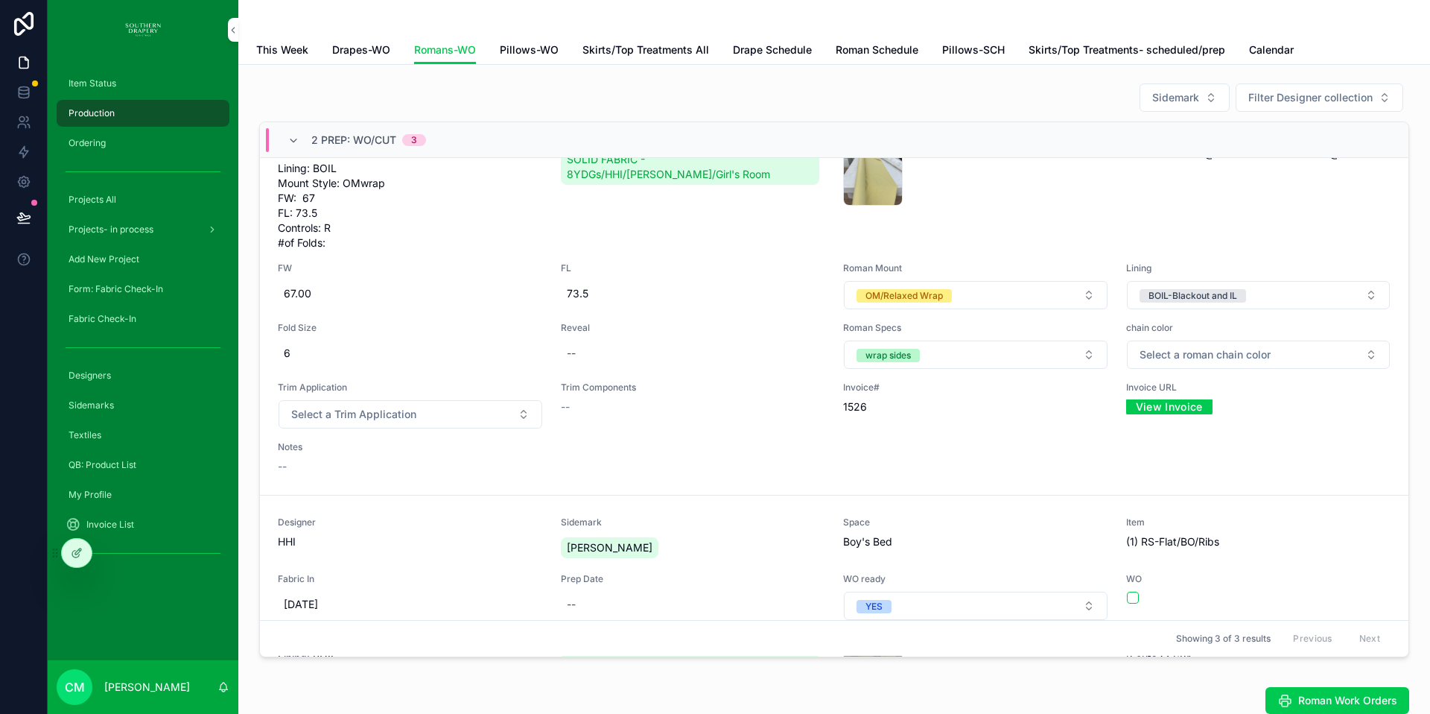
scroll to position [672, 0]
click at [1203, 360] on span "Select a roman chain color" at bounding box center [1205, 353] width 131 height 15
click at [1185, 505] on div "white metal" at bounding box center [1174, 502] width 49 height 13
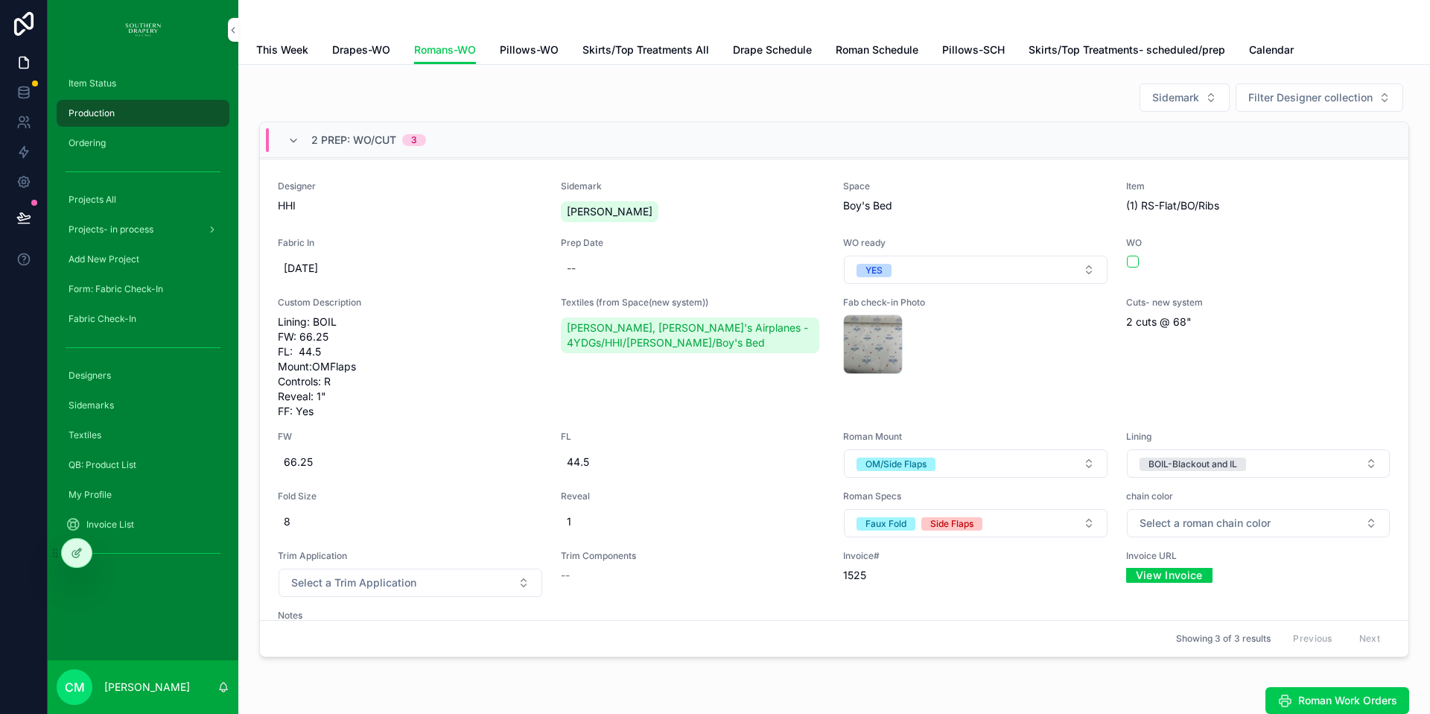
scroll to position [1050, 0]
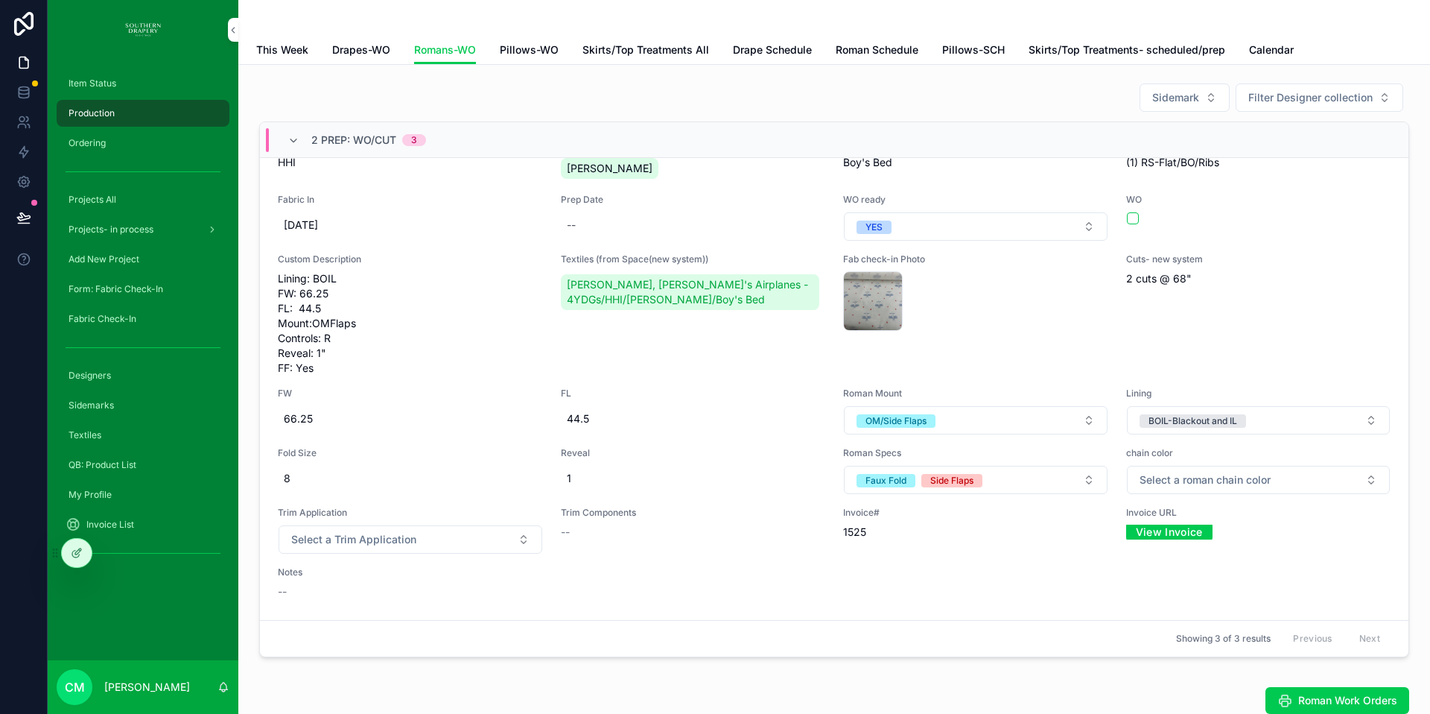
click at [1251, 483] on span "Select a roman chain color" at bounding box center [1205, 479] width 131 height 15
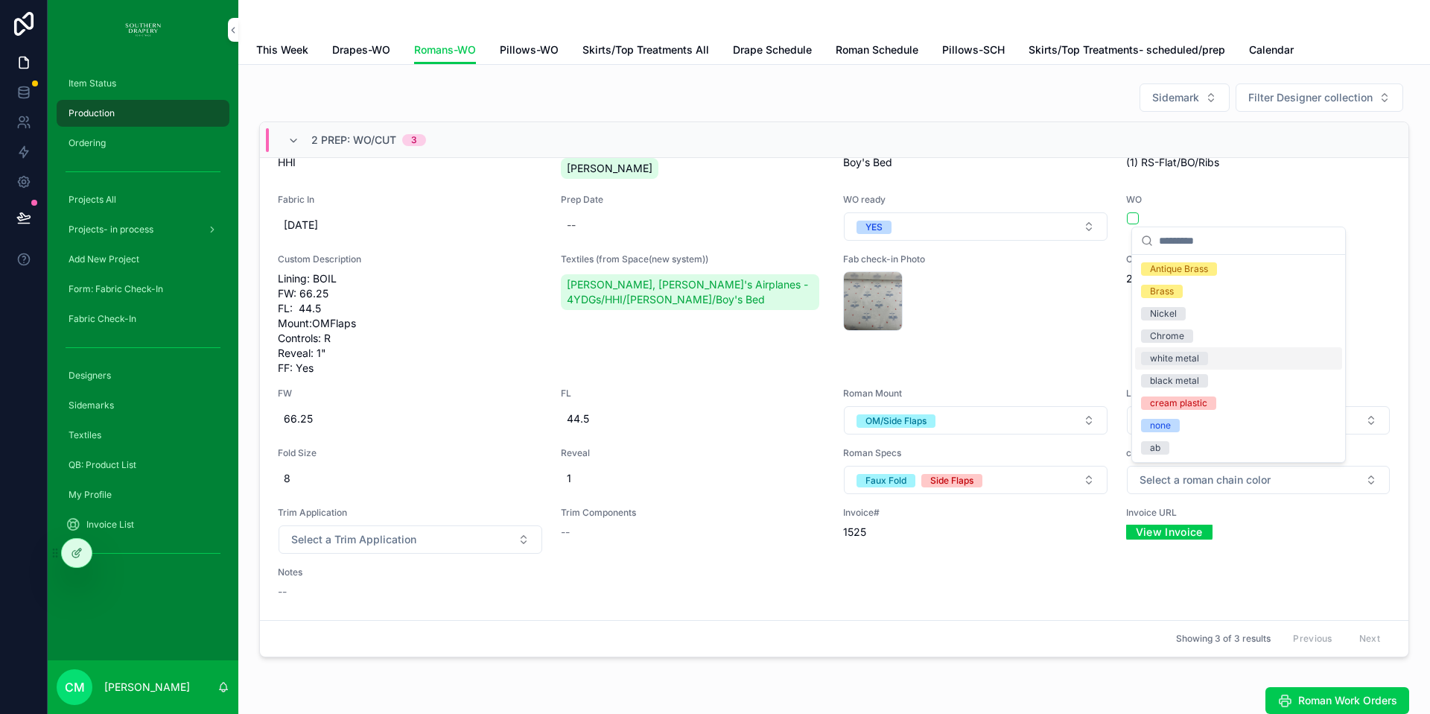
click at [1184, 355] on div "white metal" at bounding box center [1174, 358] width 49 height 13
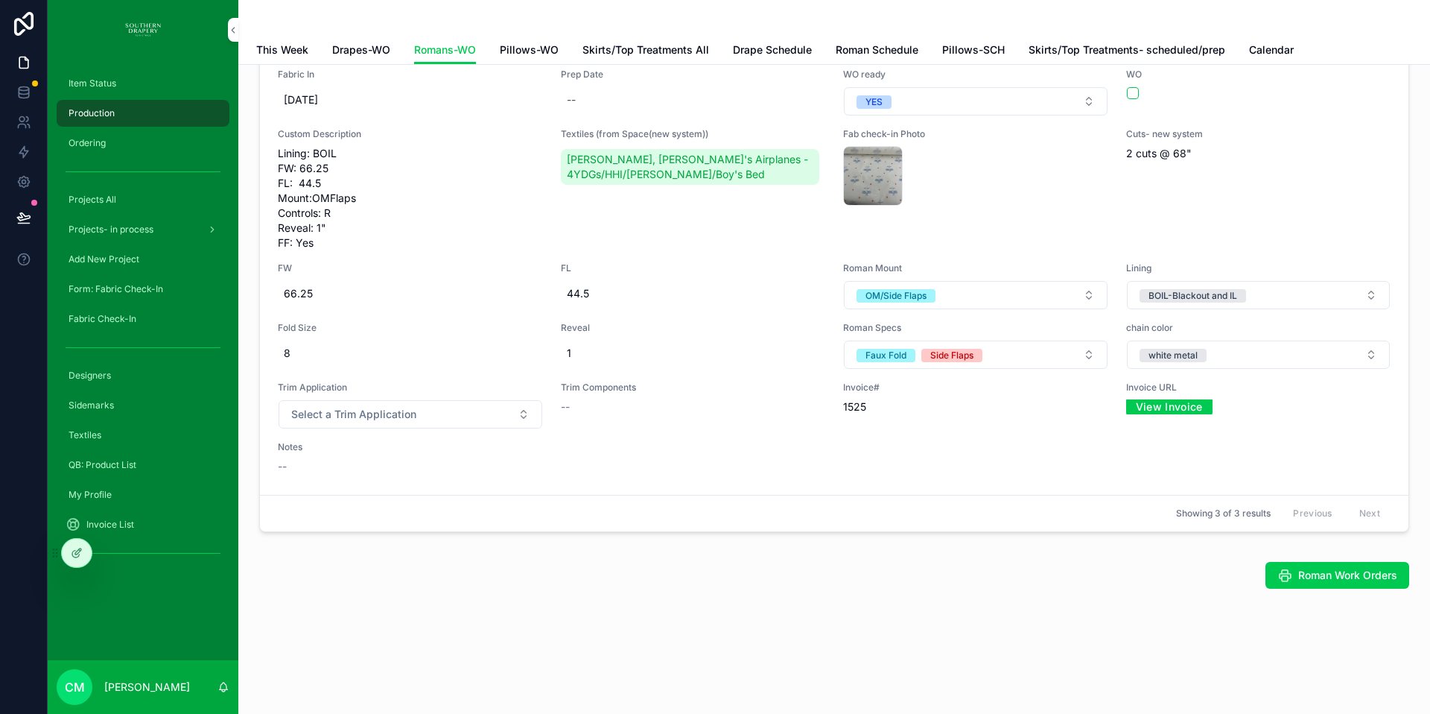
click at [1342, 575] on span "Roman Work Orders" at bounding box center [1347, 575] width 99 height 15
